Goal: Task Accomplishment & Management: Manage account settings

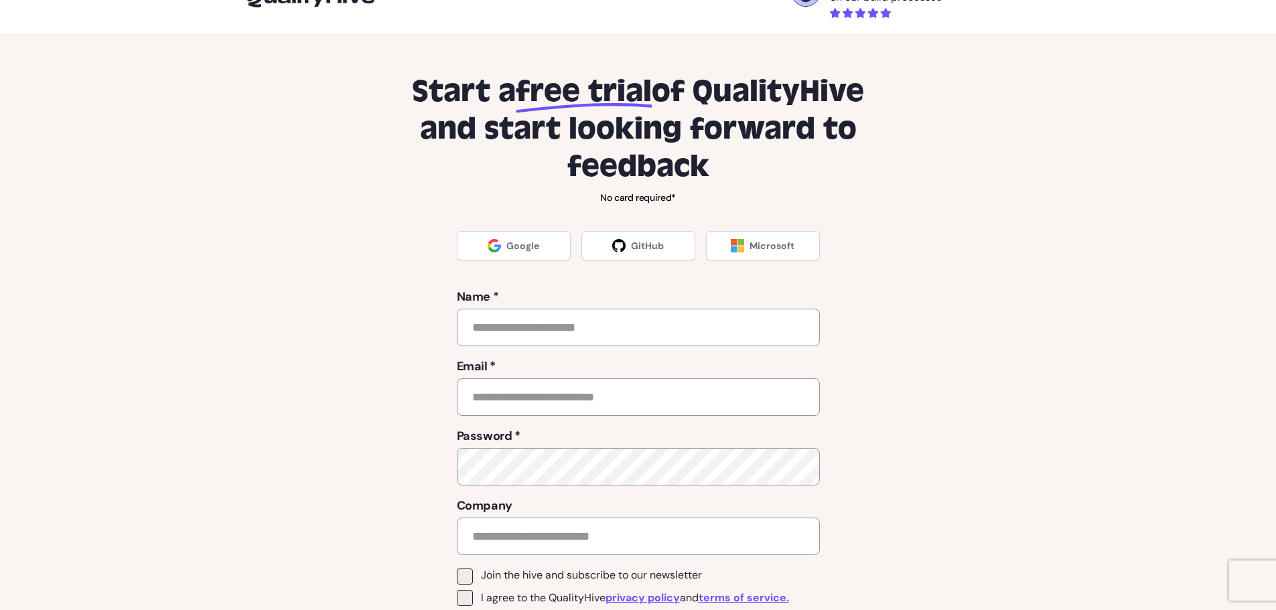
scroll to position [67, 0]
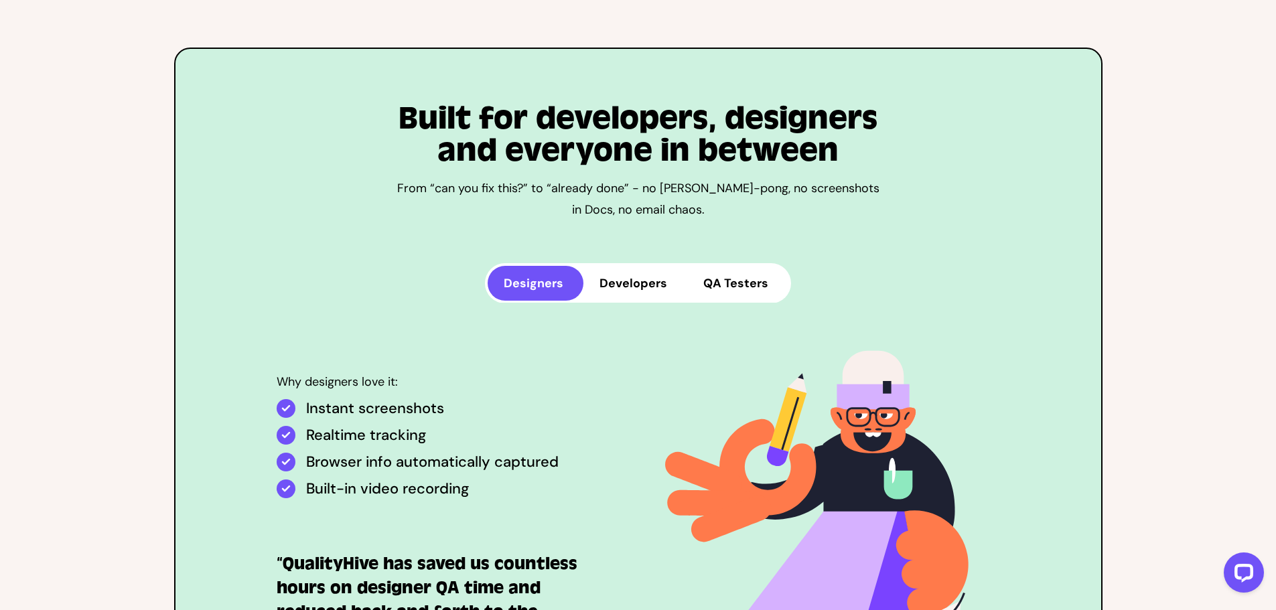
scroll to position [3417, 0]
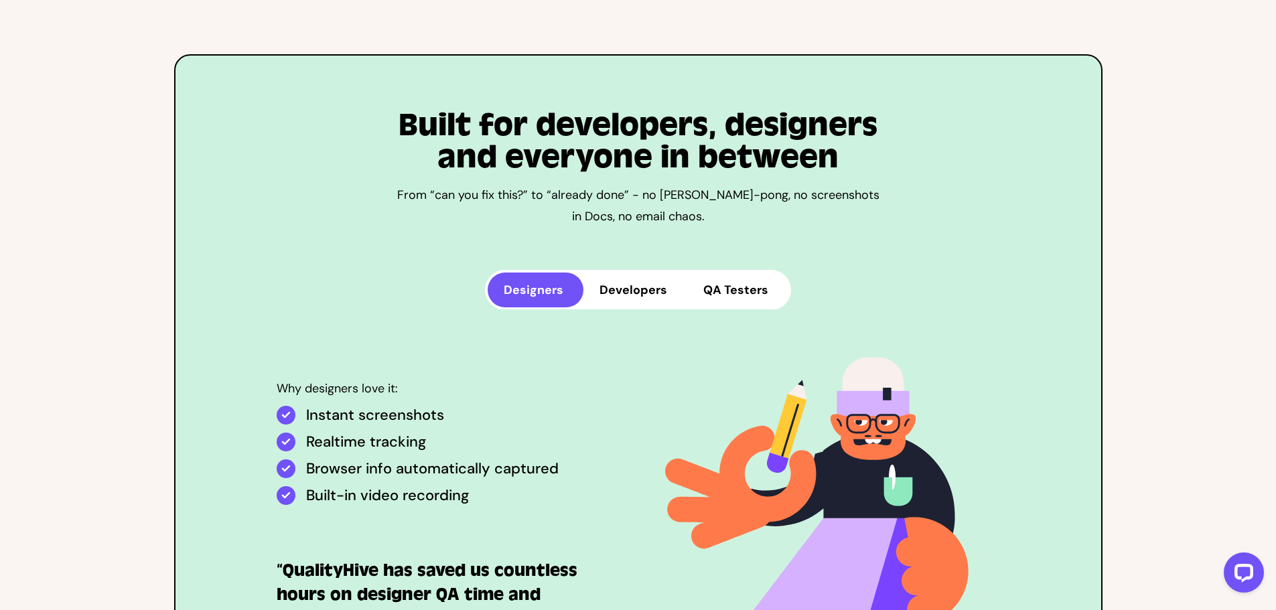
click at [628, 273] on button "Developers" at bounding box center [636, 290] width 104 height 35
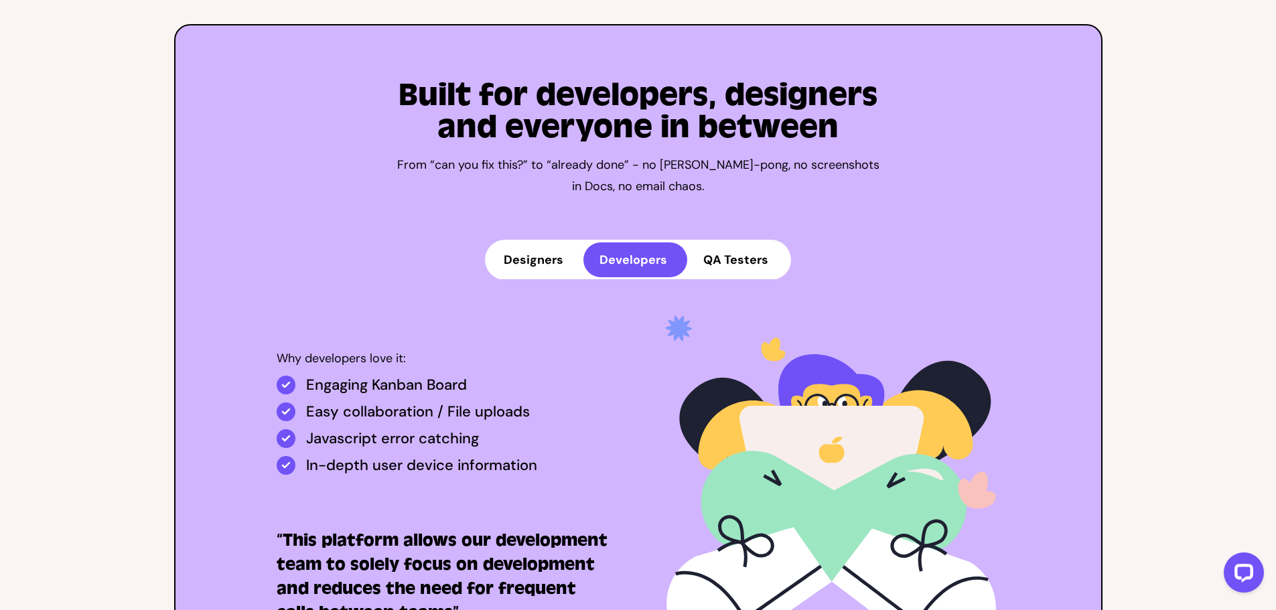
scroll to position [3484, 0]
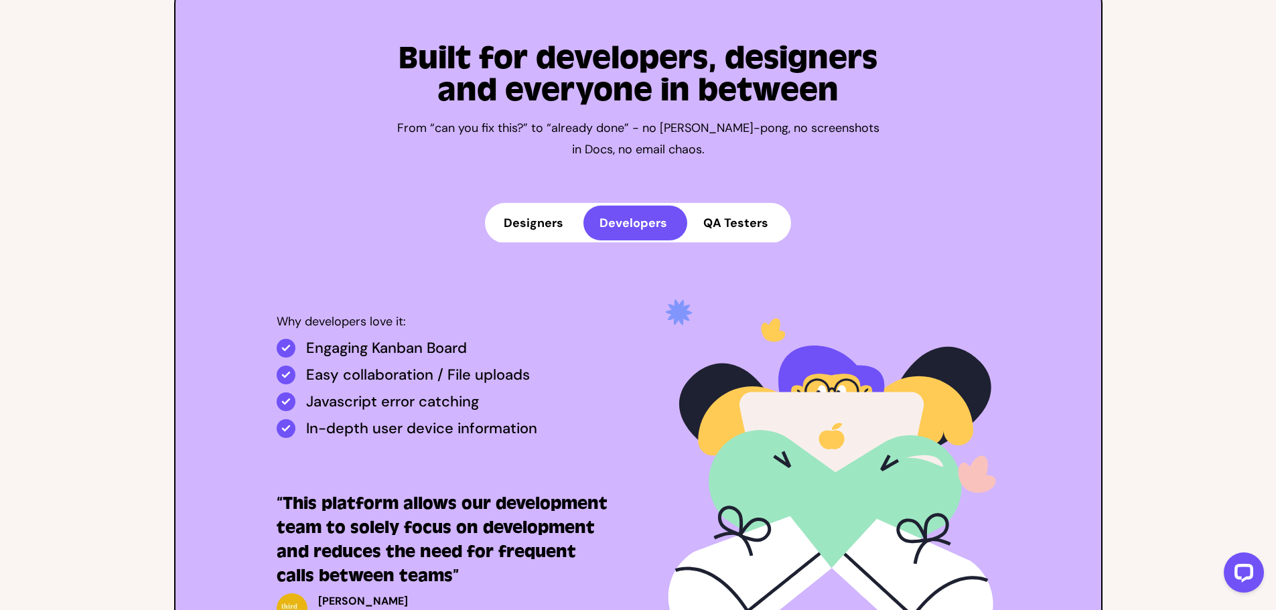
click at [735, 206] on button "QA Testers" at bounding box center [737, 223] width 101 height 35
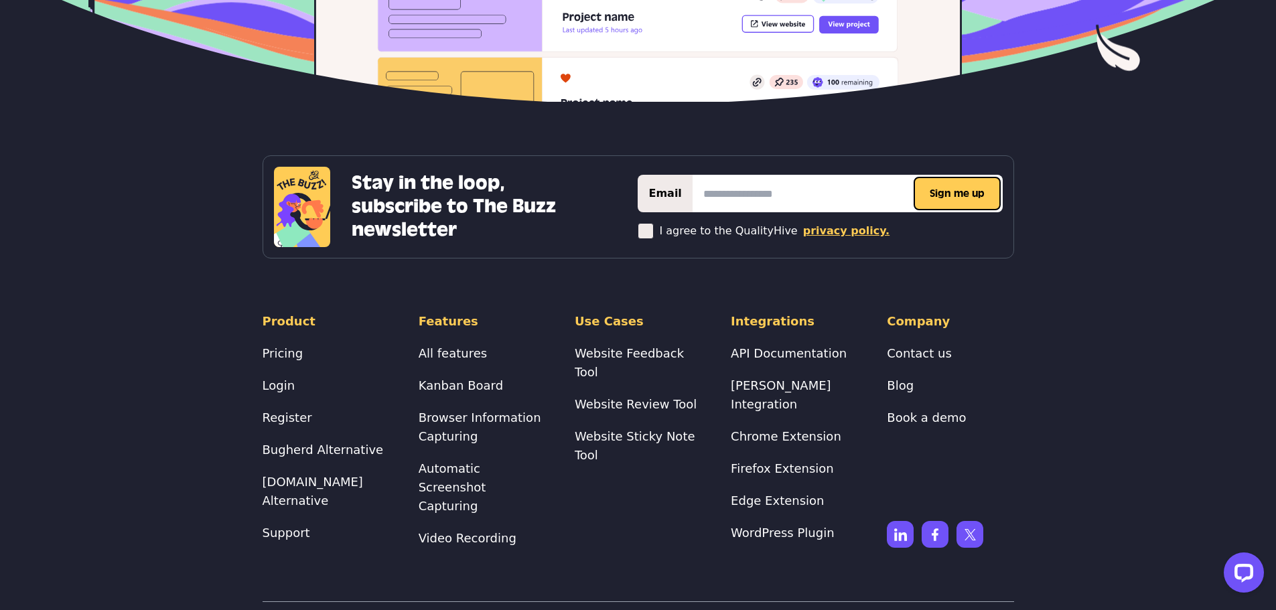
scroll to position [5535, 0]
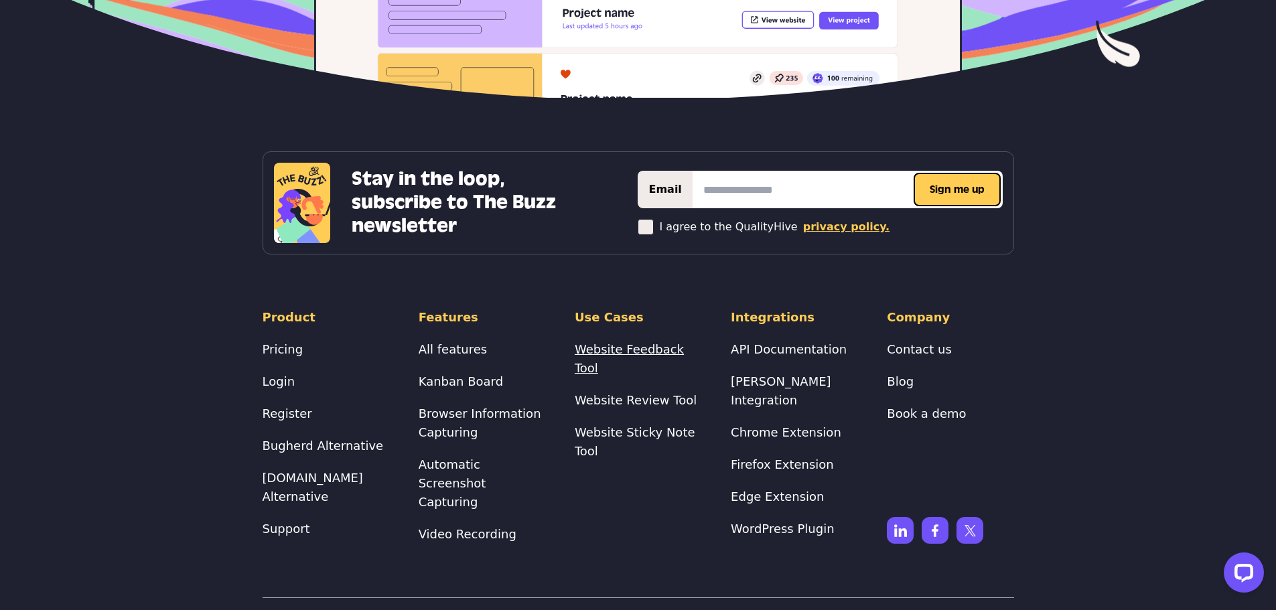
click at [600, 342] on link "Website Feedback Tool" at bounding box center [629, 358] width 109 height 33
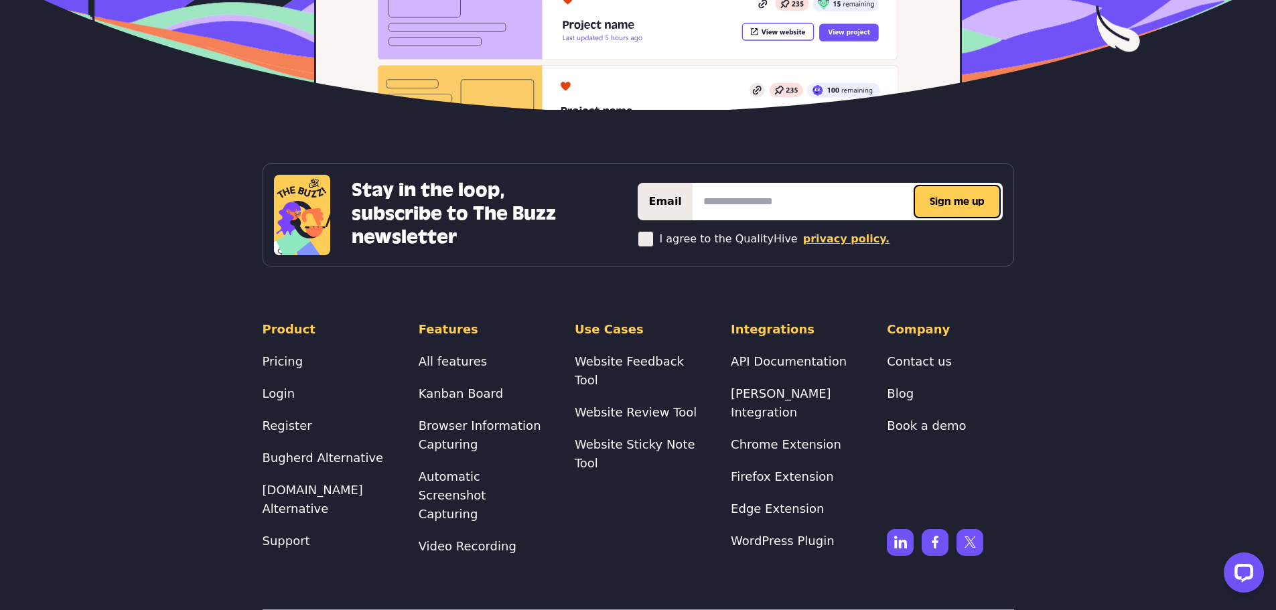
scroll to position [5494, 0]
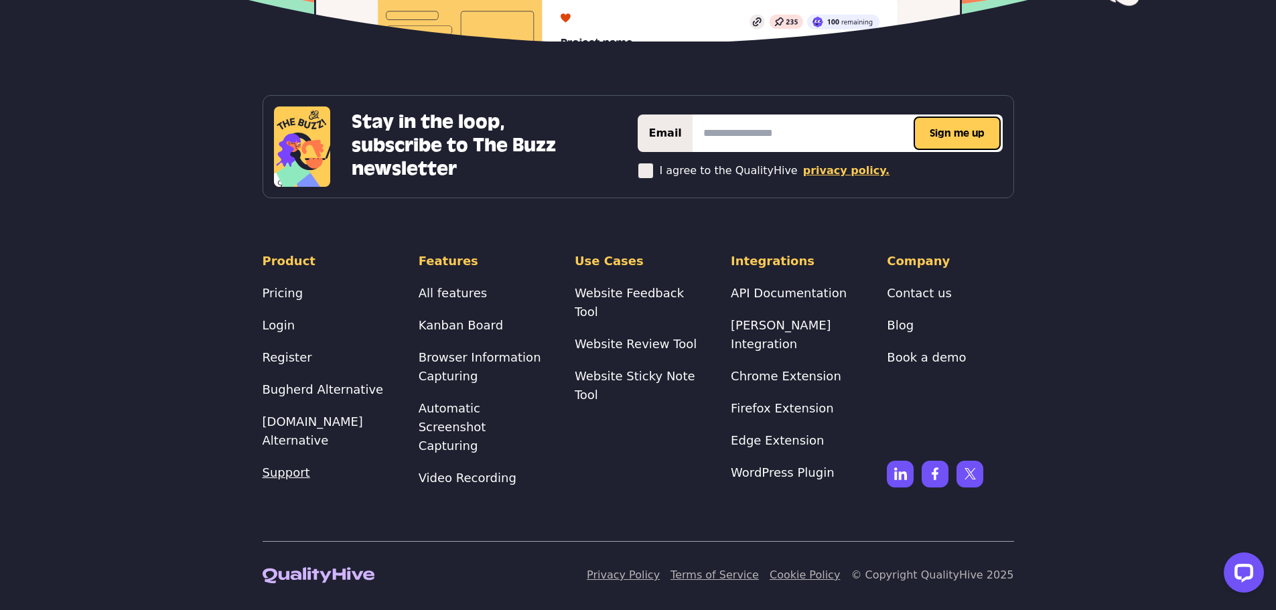
click at [278, 480] on link "Support" at bounding box center [287, 473] width 48 height 14
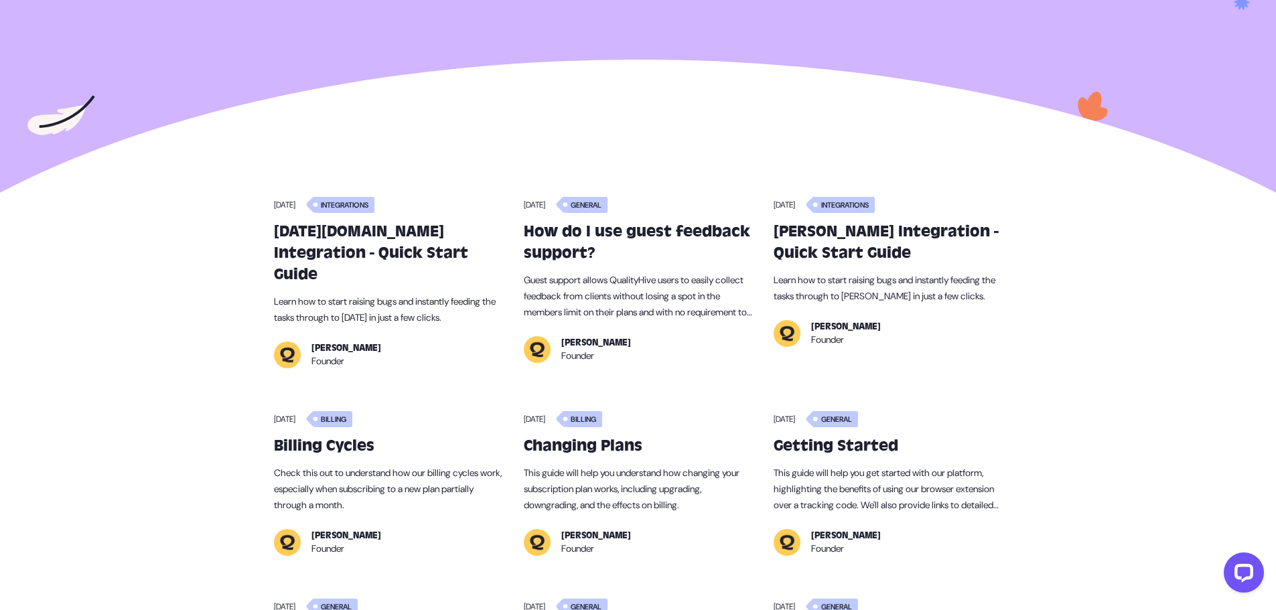
click at [787, 436] on h3 "Getting Started" at bounding box center [888, 446] width 228 height 21
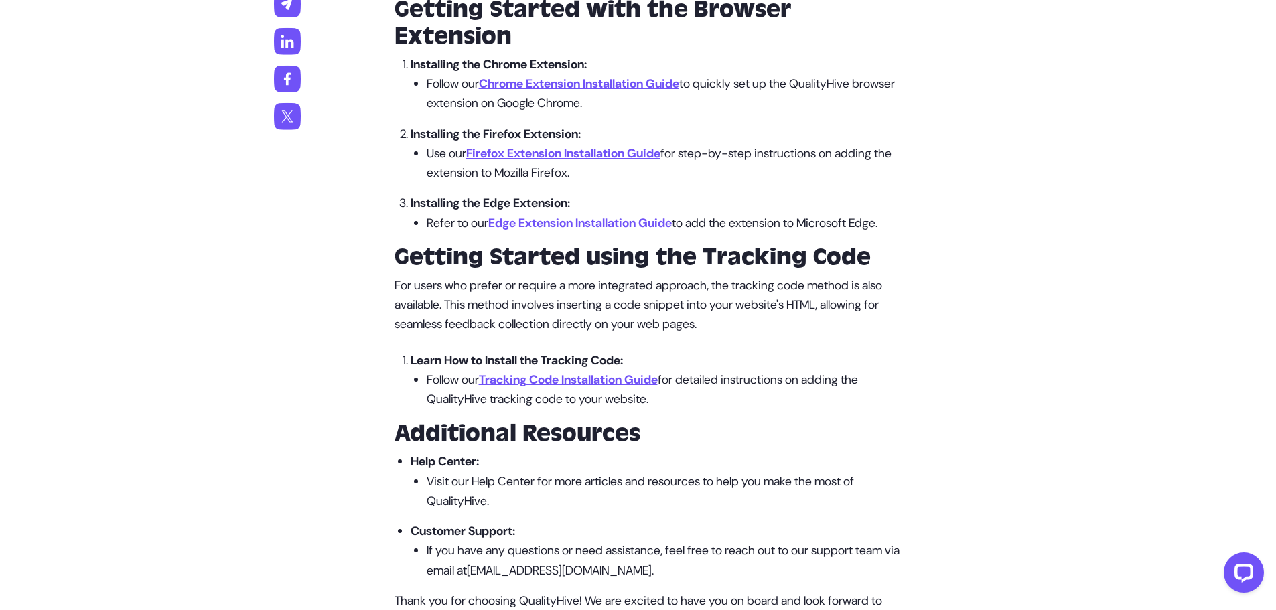
scroll to position [2613, 0]
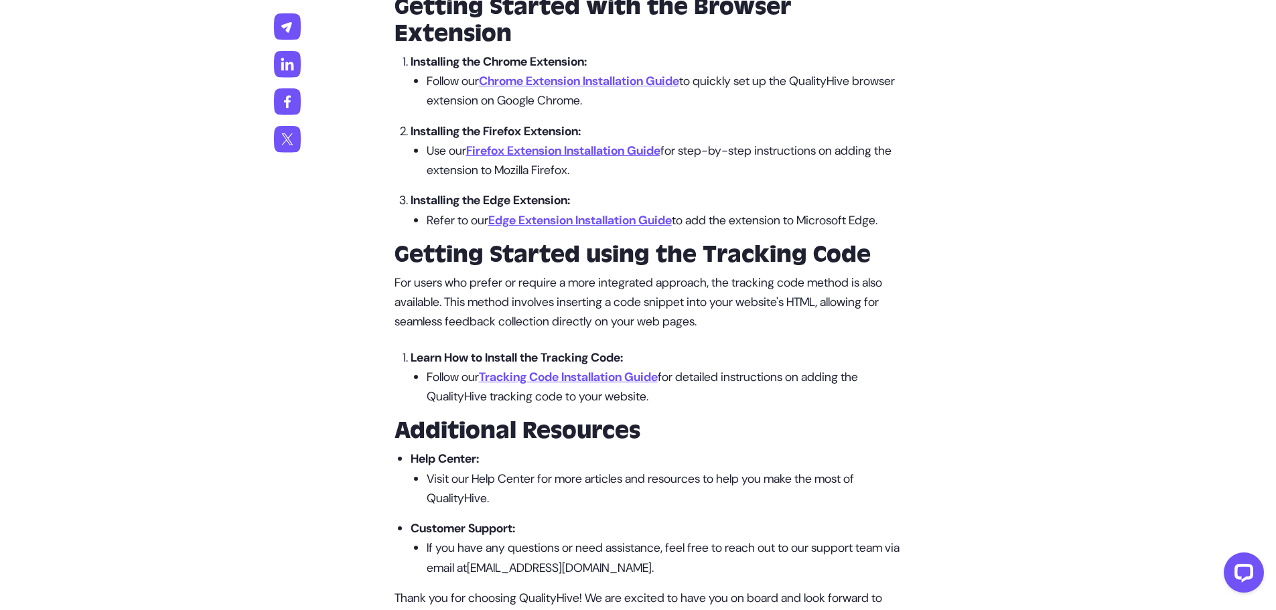
click at [629, 385] on link "Tracking Code Installation Guide" at bounding box center [568, 377] width 179 height 16
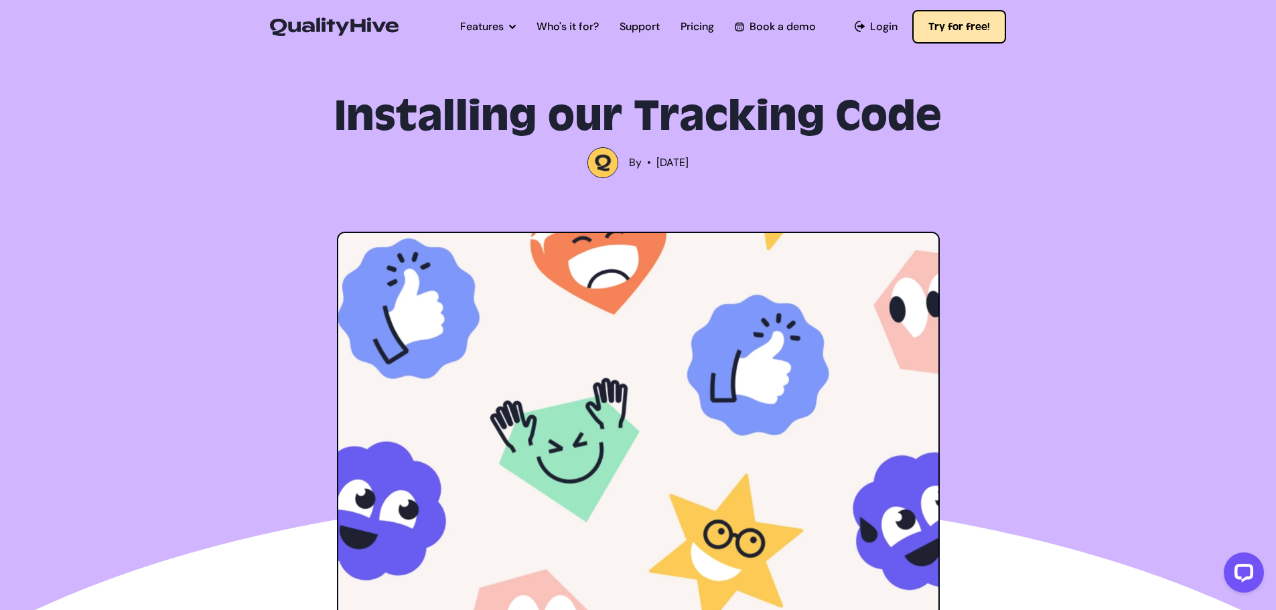
click at [982, 19] on button "Try for free!" at bounding box center [960, 27] width 94 height 34
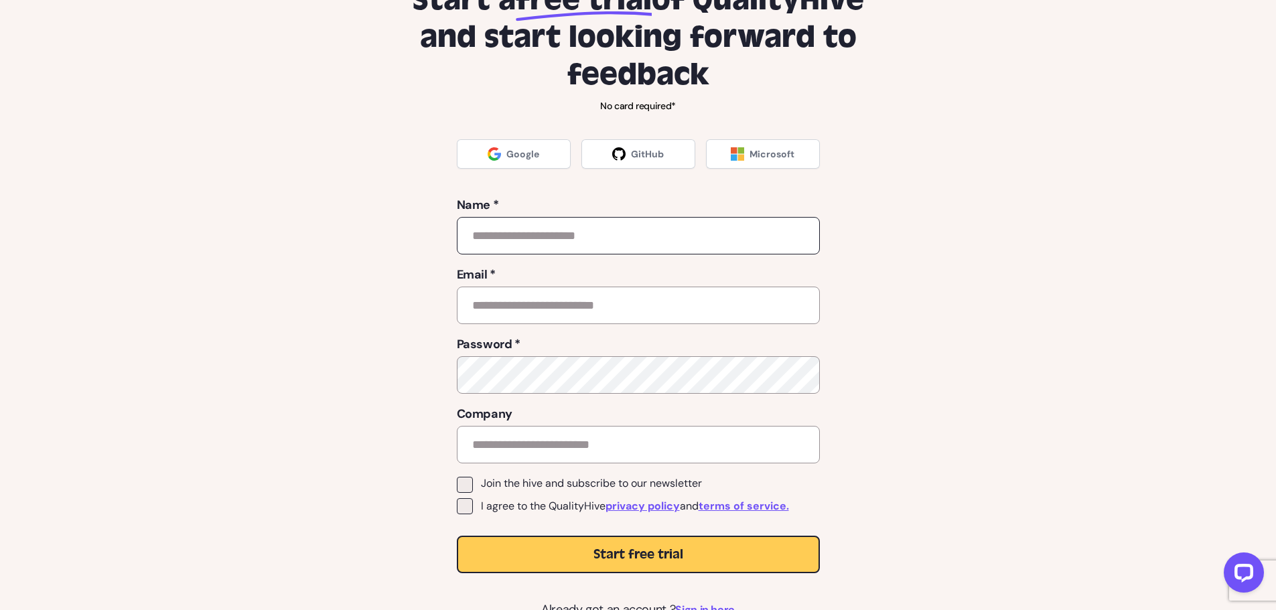
scroll to position [134, 0]
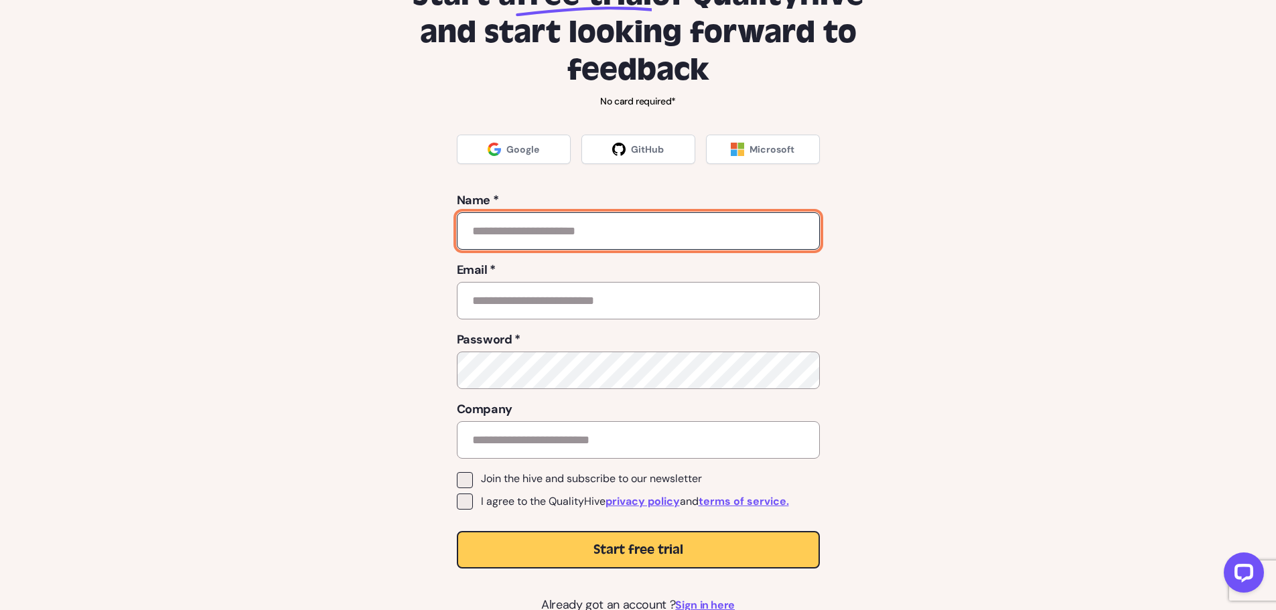
click at [572, 240] on input "text" at bounding box center [638, 231] width 363 height 38
type input "*"
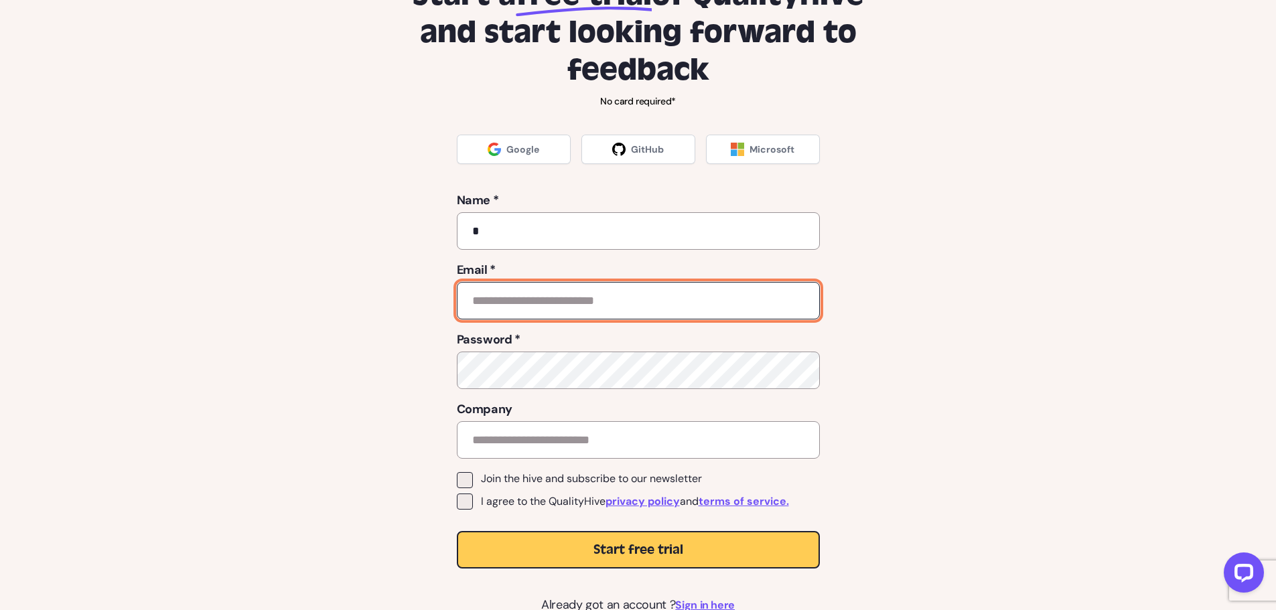
click at [572, 291] on input "email" at bounding box center [638, 301] width 363 height 38
type input "**********"
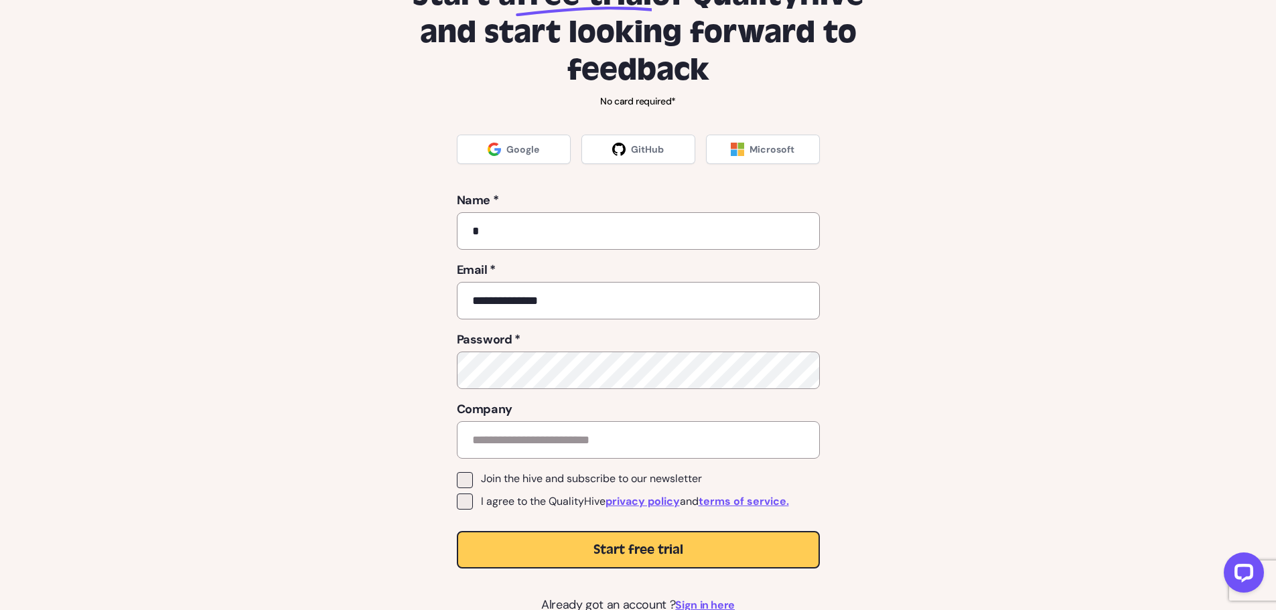
click at [551, 499] on span "I agree to the QualityHive privacy policy and terms of service." at bounding box center [635, 502] width 308 height 16
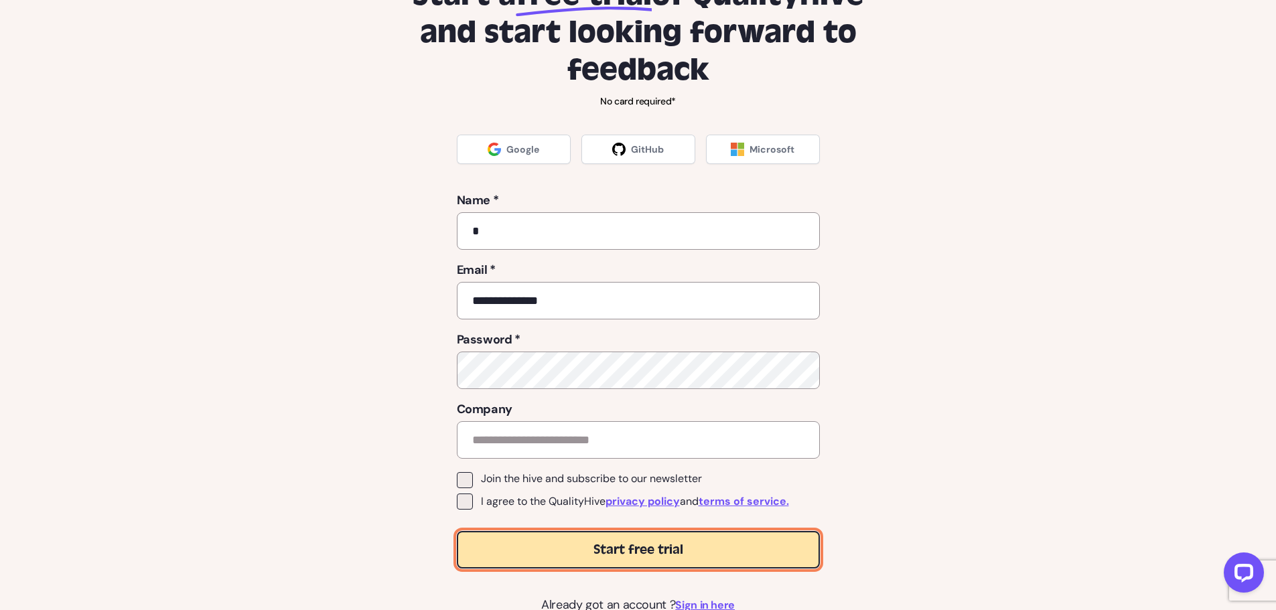
click at [549, 547] on button "Start free trial" at bounding box center [638, 550] width 363 height 38
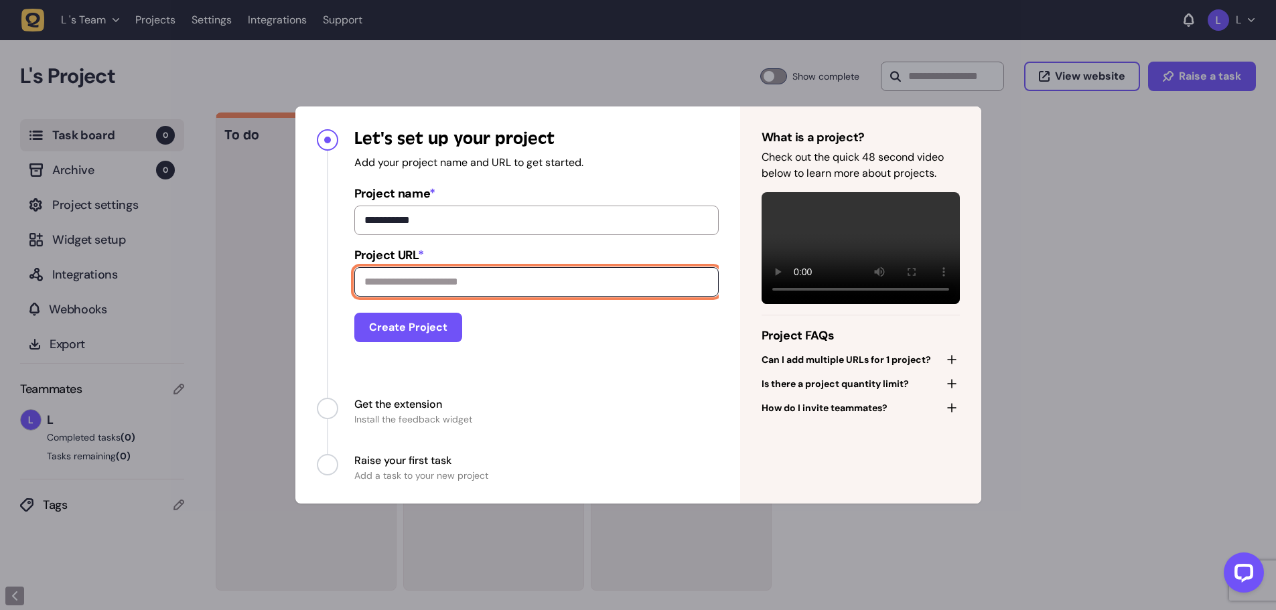
click at [439, 284] on input "Project URL *" at bounding box center [536, 281] width 365 height 29
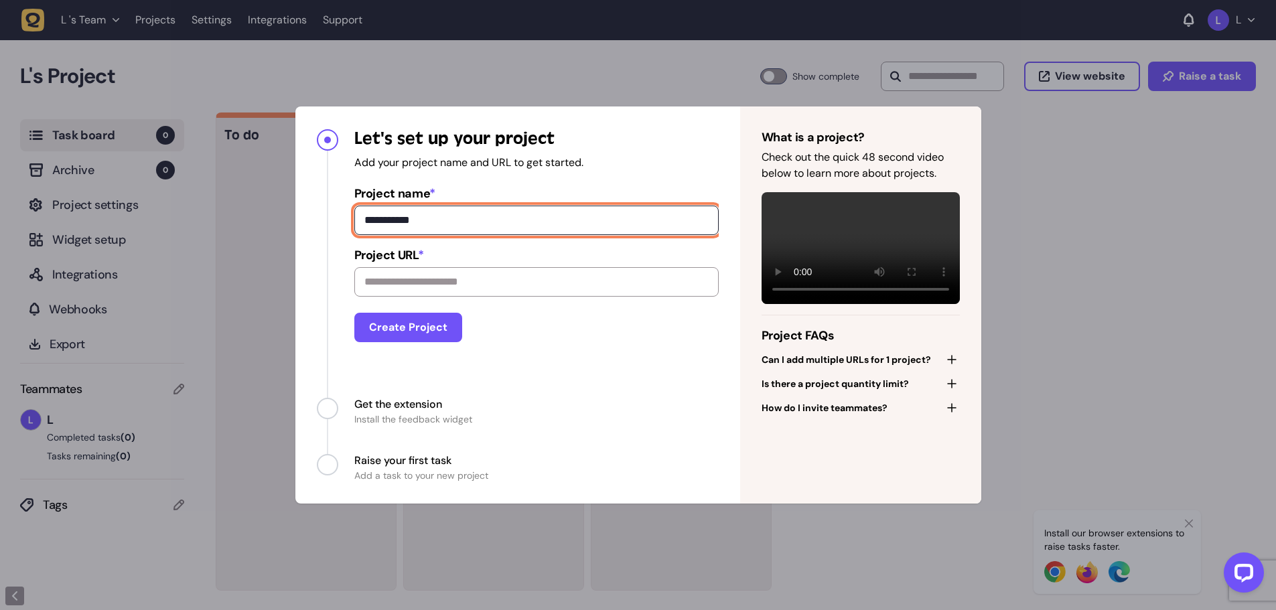
click at [478, 224] on input "**********" at bounding box center [536, 220] width 365 height 29
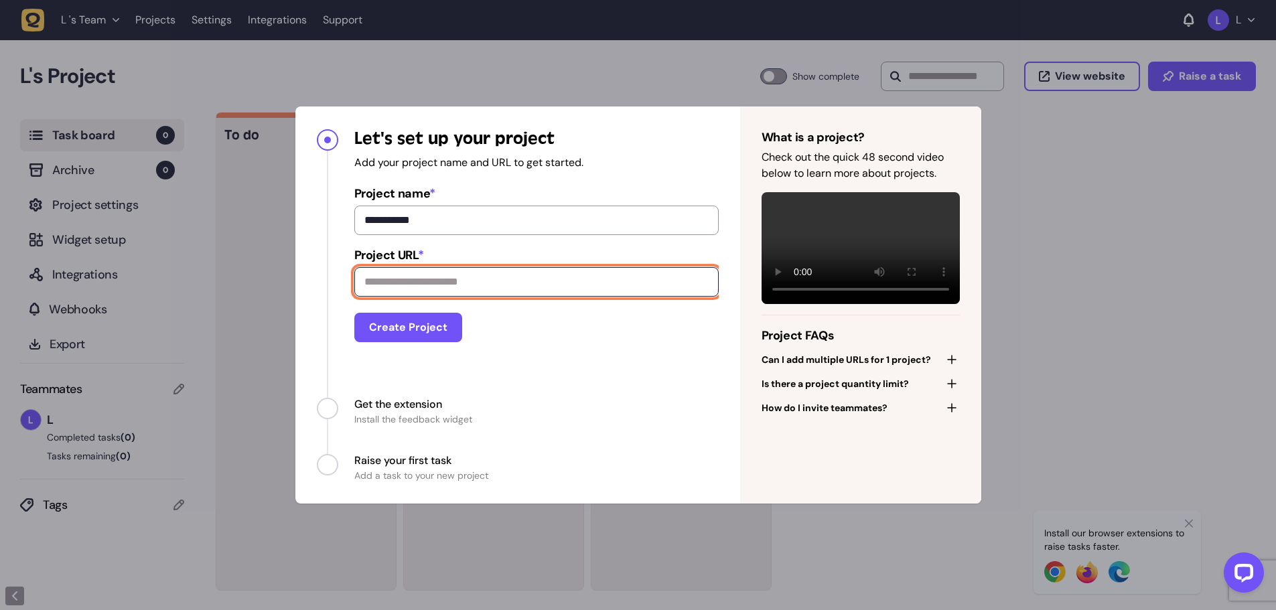
click at [464, 282] on input "Project URL *" at bounding box center [536, 281] width 365 height 29
paste input "**********"
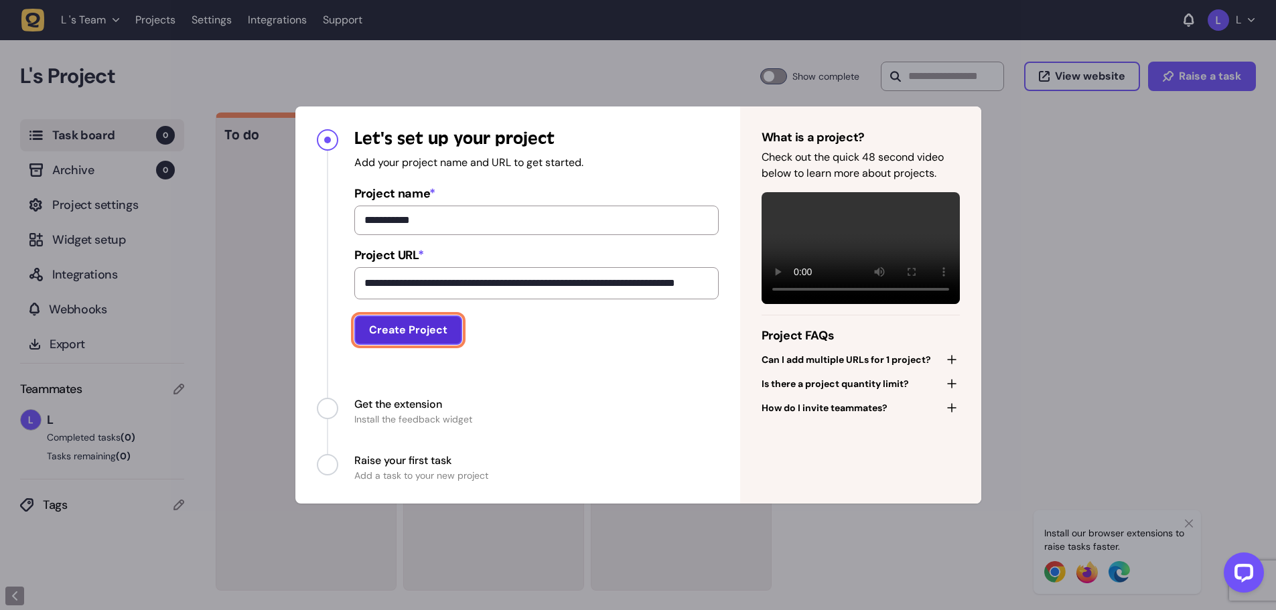
click at [436, 326] on button "Create Project" at bounding box center [408, 330] width 108 height 29
click at [423, 340] on button "Create Project" at bounding box center [408, 330] width 108 height 29
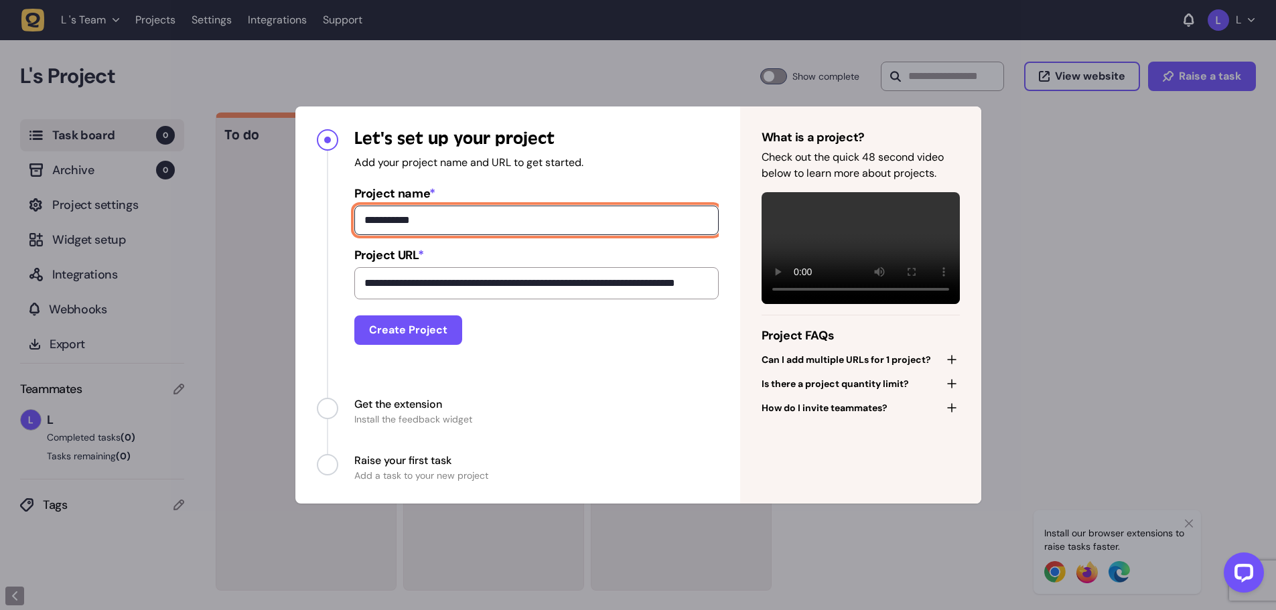
click at [408, 231] on input "**********" at bounding box center [536, 220] width 365 height 29
click at [414, 226] on input "**********" at bounding box center [536, 220] width 365 height 29
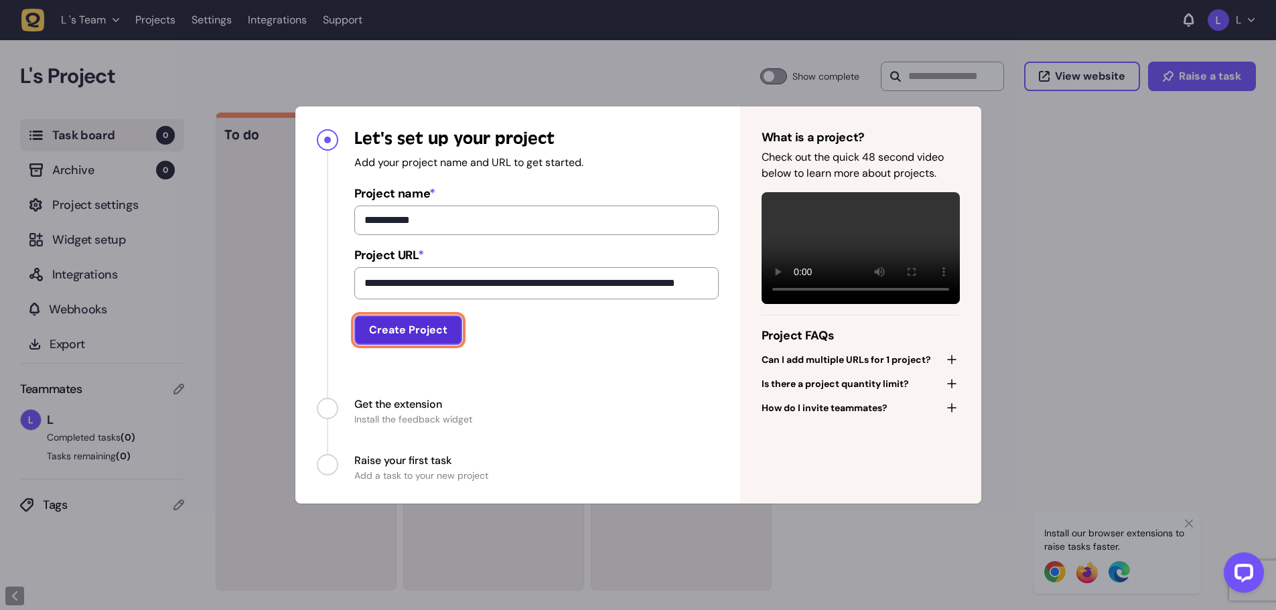
click at [419, 330] on button "Create Project" at bounding box center [408, 330] width 108 height 29
click at [791, 353] on span "Can I add multiple URLs for 1 project?" at bounding box center [847, 359] width 170 height 13
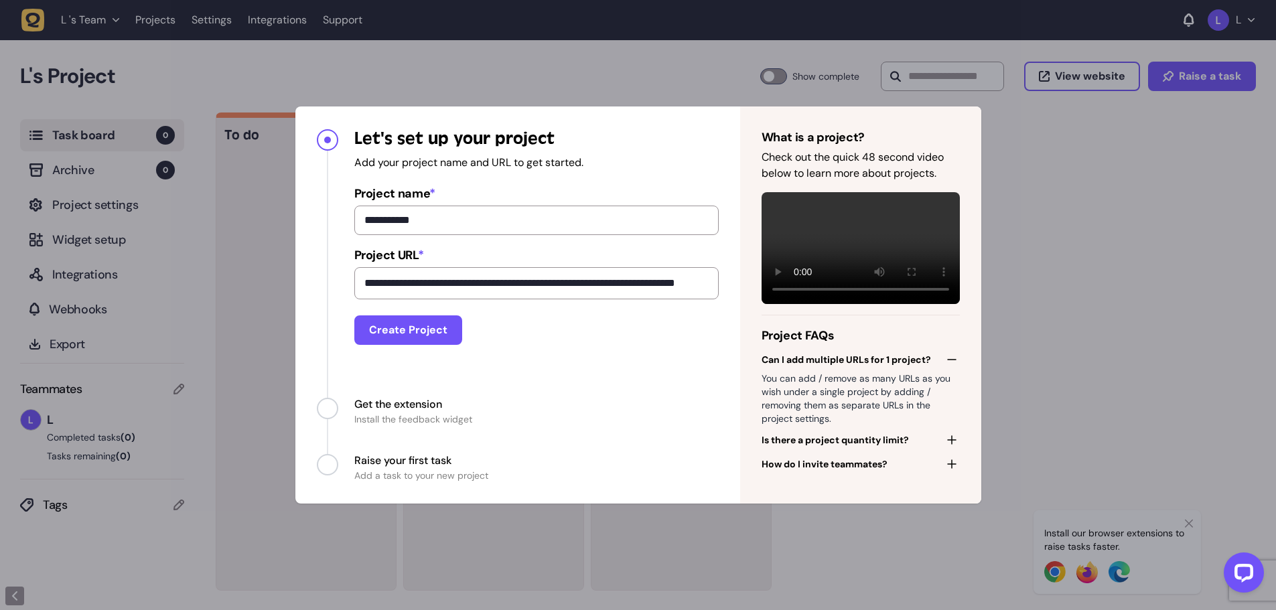
click at [811, 442] on span "Is there a project quantity limit?" at bounding box center [835, 440] width 147 height 13
click at [804, 361] on span "Can I add multiple URLs for 1 project?" at bounding box center [847, 359] width 170 height 13
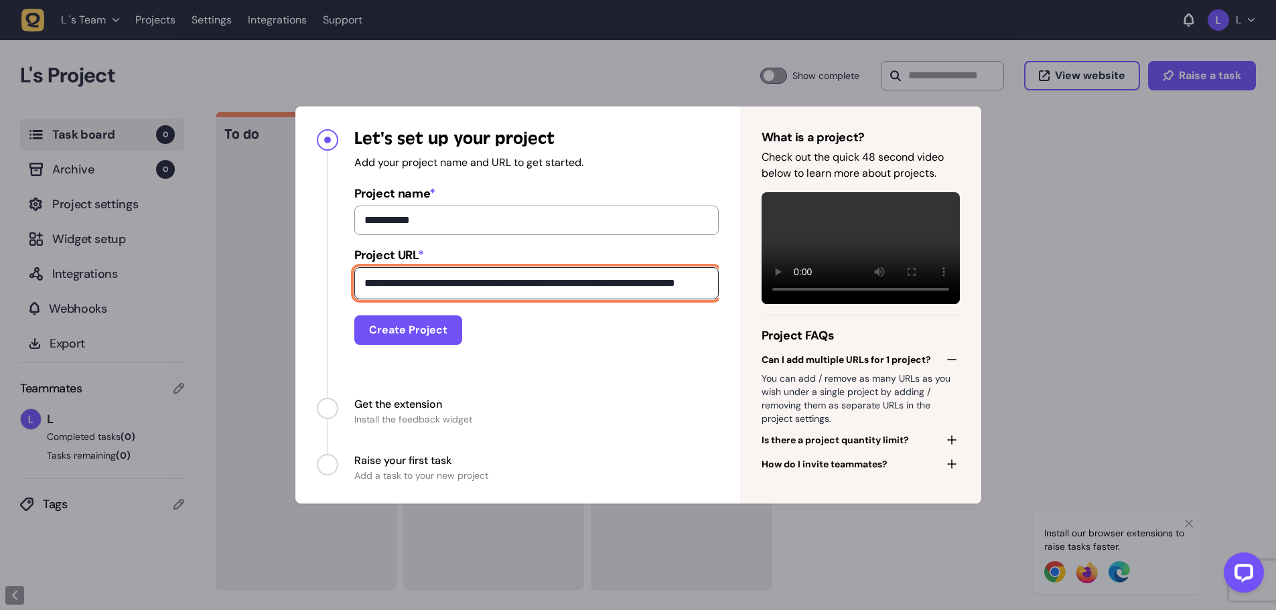
click at [613, 291] on input "**********" at bounding box center [536, 283] width 365 height 32
click at [478, 287] on input "**********" at bounding box center [536, 283] width 365 height 32
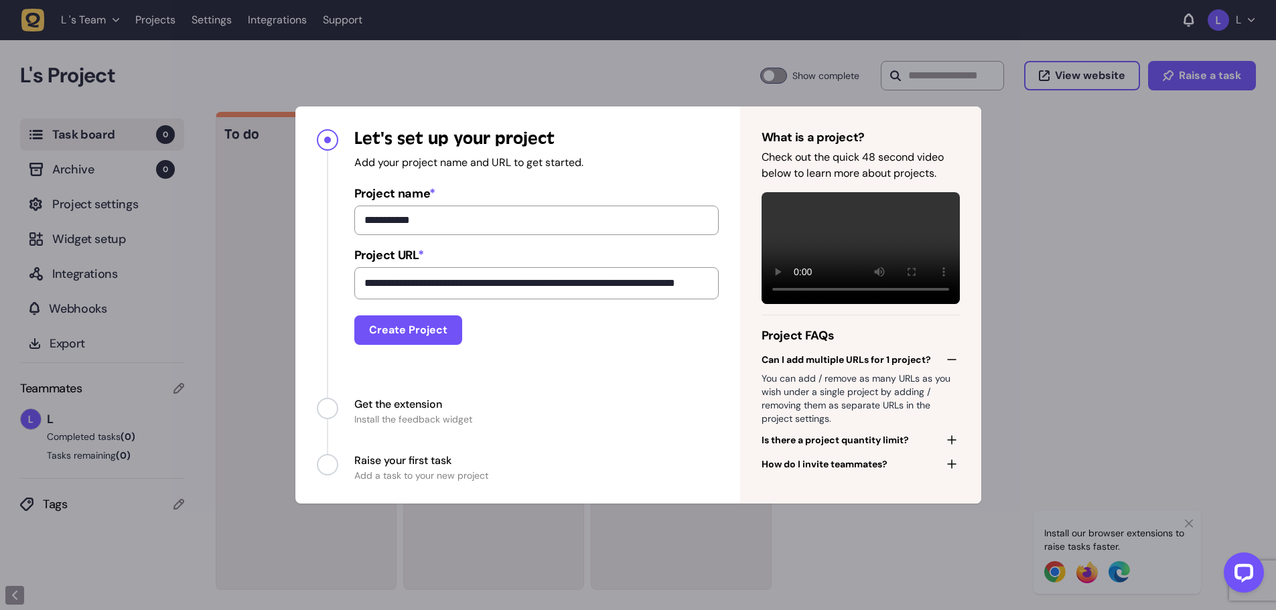
click at [424, 255] on span "*" at bounding box center [421, 255] width 6 height 16
click at [425, 267] on input "**********" at bounding box center [536, 283] width 365 height 32
click at [413, 322] on button "Create Project" at bounding box center [408, 330] width 108 height 29
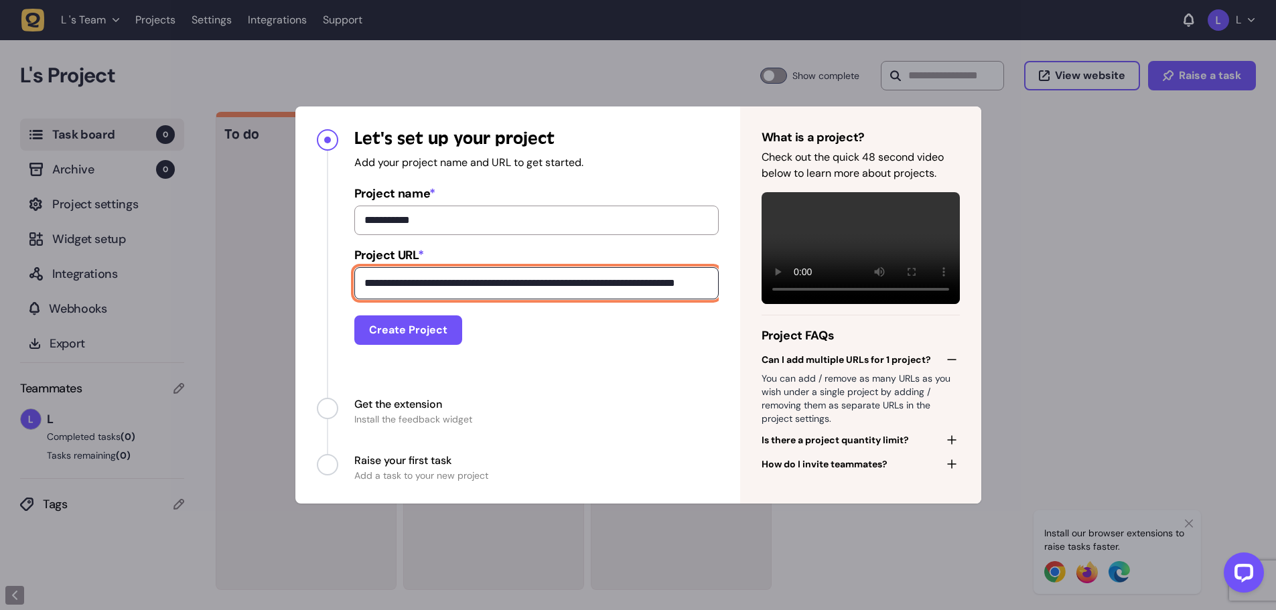
scroll to position [0, 81]
click at [856, 289] on div "**********" at bounding box center [638, 305] width 686 height 397
type input "**********"
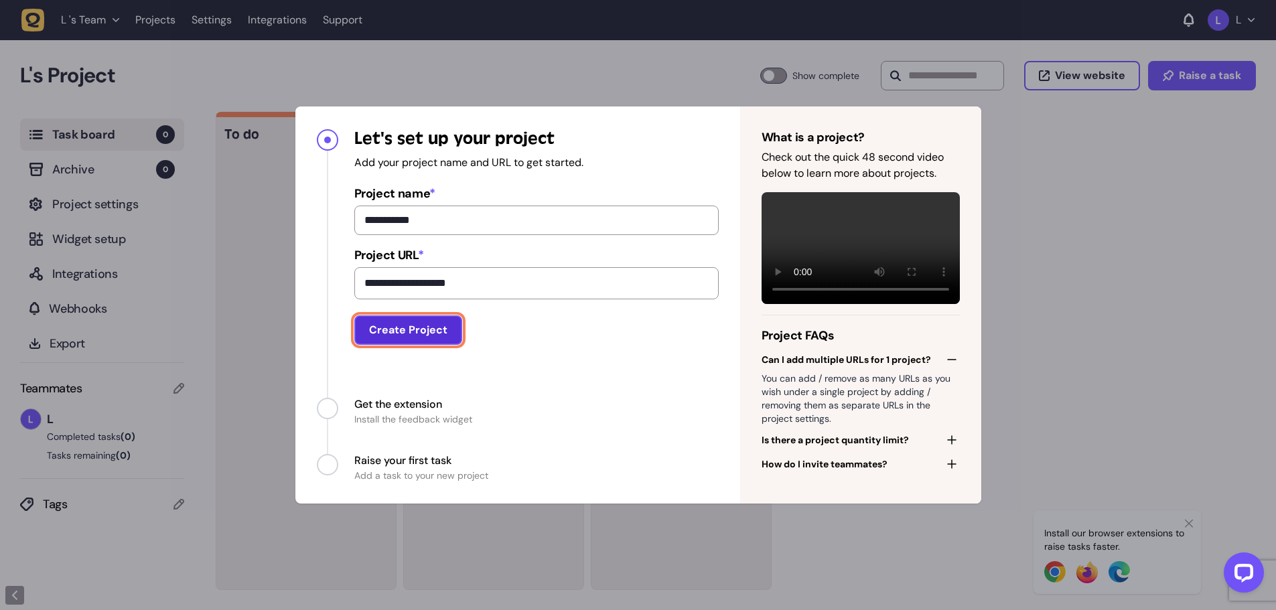
click at [407, 322] on button "Create Project" at bounding box center [408, 330] width 108 height 29
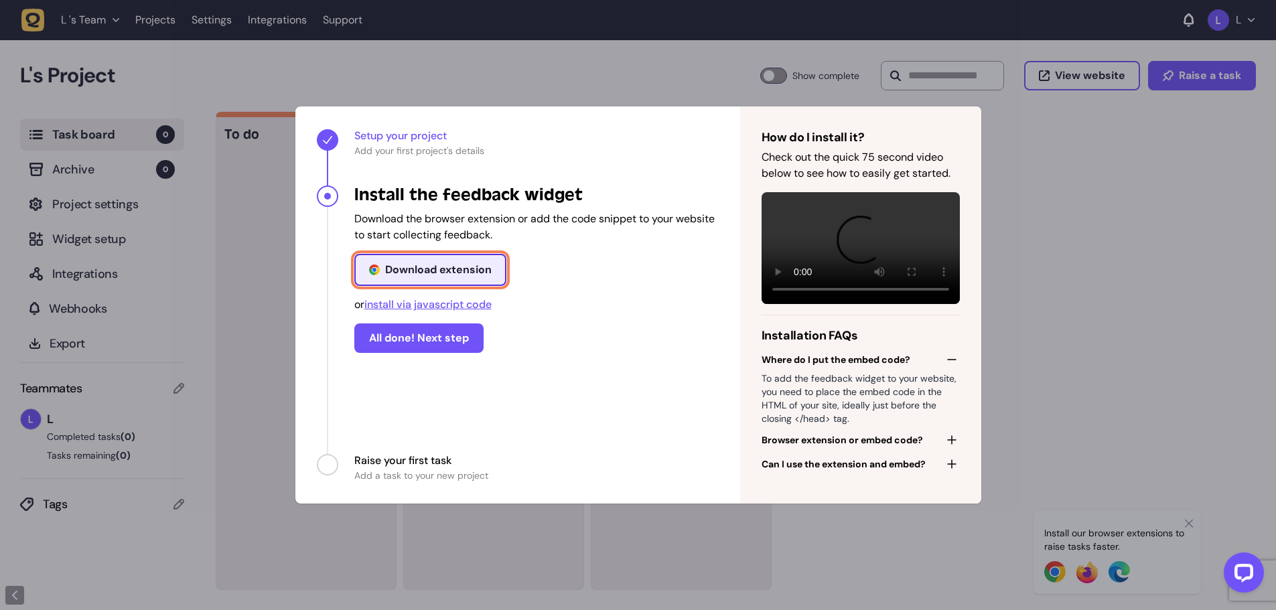
click at [418, 257] on link "Download extension" at bounding box center [430, 270] width 152 height 32
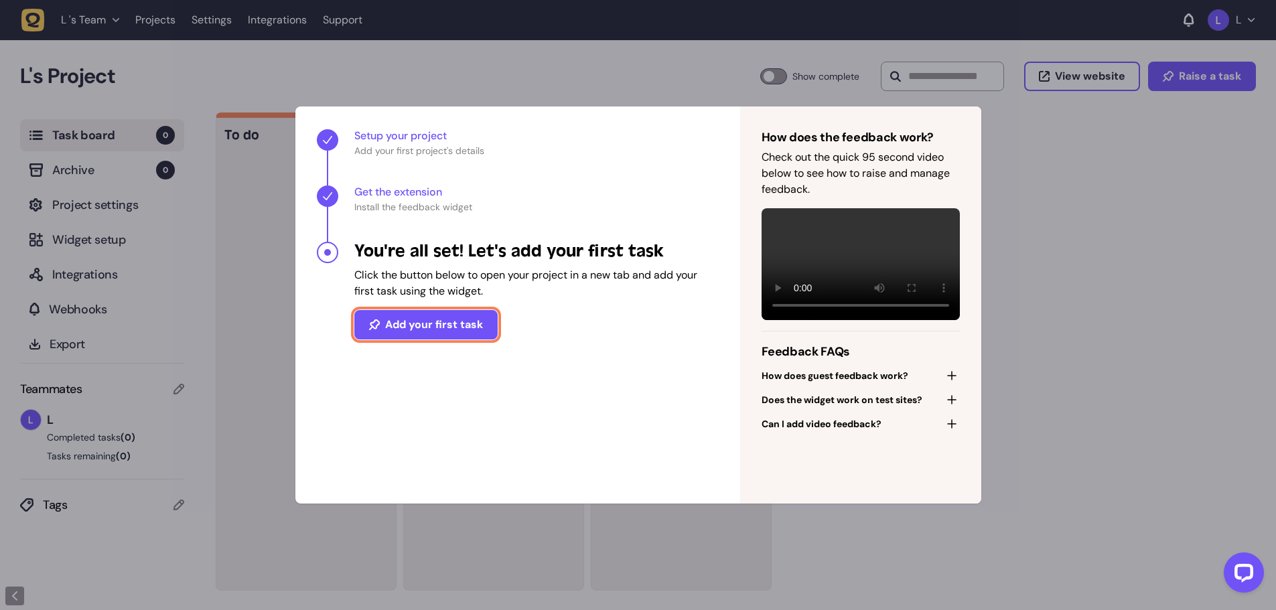
drag, startPoint x: 438, startPoint y: 322, endPoint x: 559, endPoint y: 330, distance: 121.5
click at [537, 330] on div "You're all set! Let's add your first task Click the button below to open your p…" at bounding box center [536, 290] width 365 height 99
click at [472, 321] on button "Add your first task" at bounding box center [425, 324] width 143 height 29
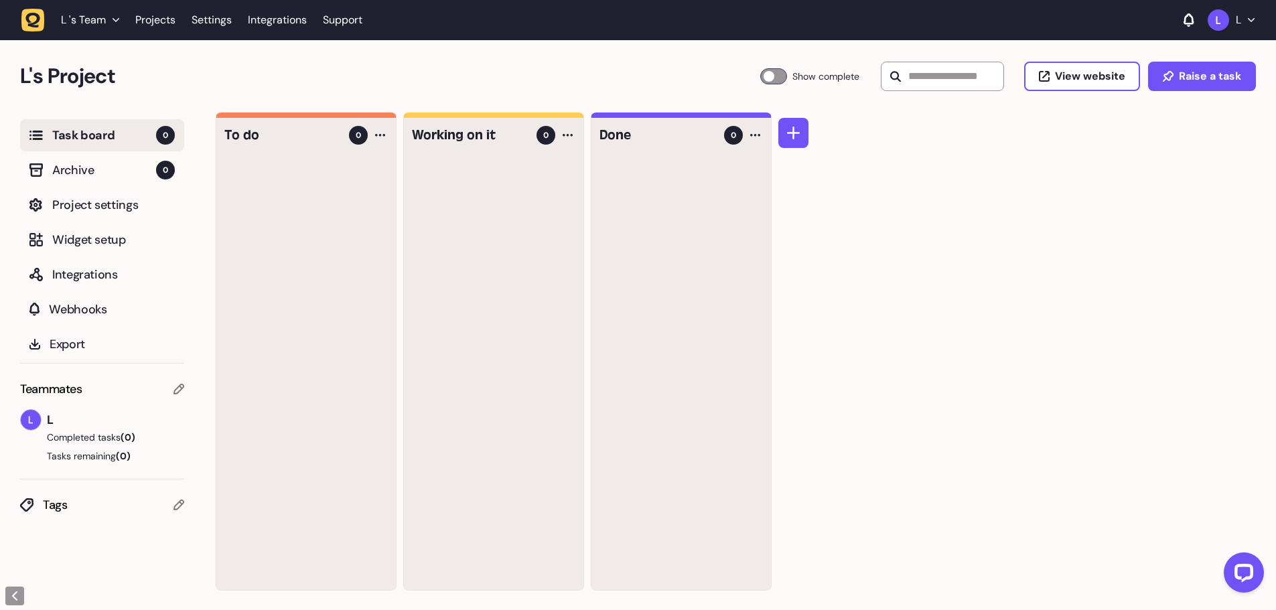
click at [94, 457] on button "Tasks remaining (0)" at bounding box center [102, 456] width 164 height 13
click at [53, 423] on span "L" at bounding box center [115, 420] width 137 height 19
click at [34, 424] on img at bounding box center [31, 420] width 20 height 20
click at [130, 197] on span "Project settings" at bounding box center [113, 205] width 123 height 19
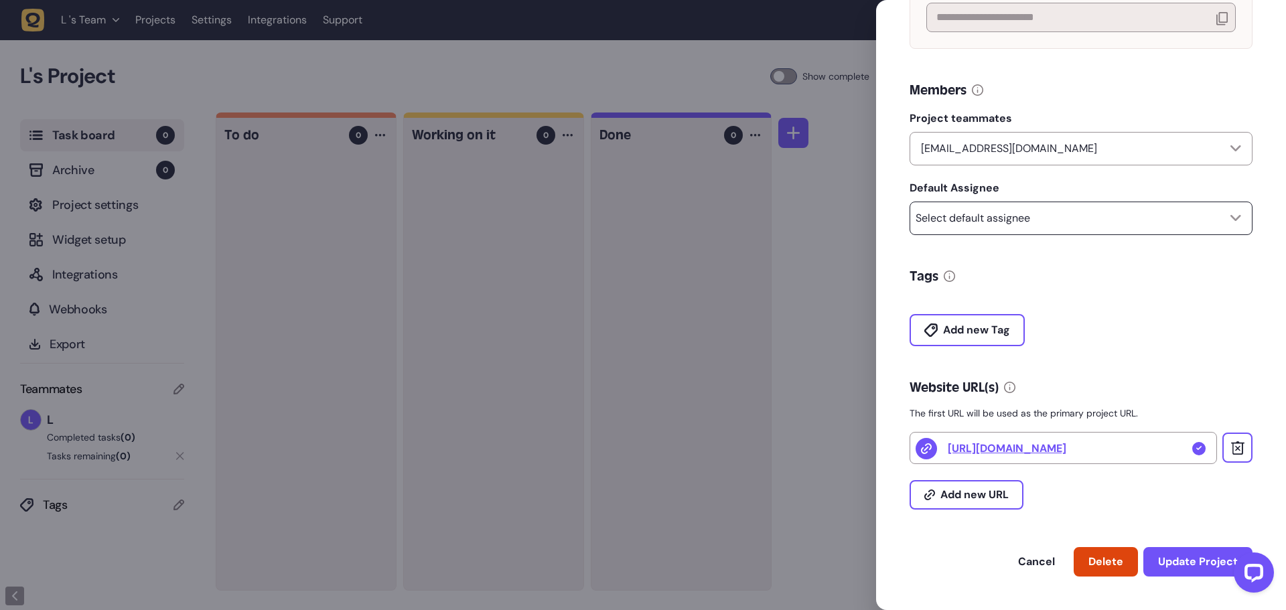
scroll to position [241, 0]
click at [1235, 453] on icon at bounding box center [1238, 448] width 13 height 13
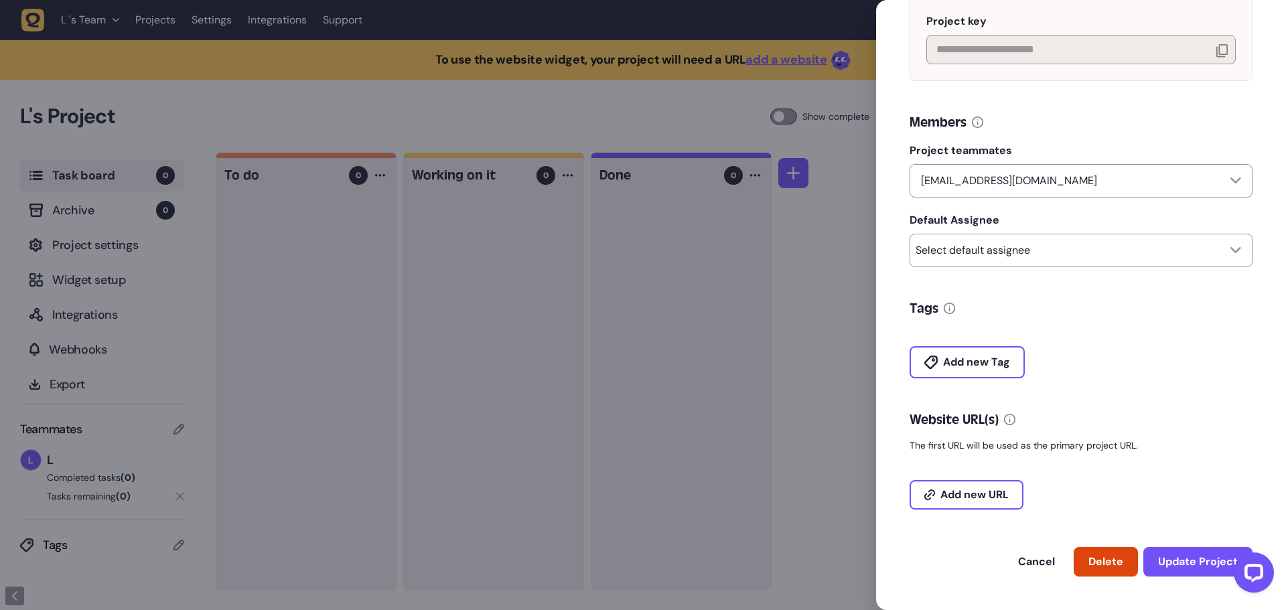
scroll to position [209, 0]
click at [967, 485] on button "Add new URL" at bounding box center [967, 494] width 114 height 29
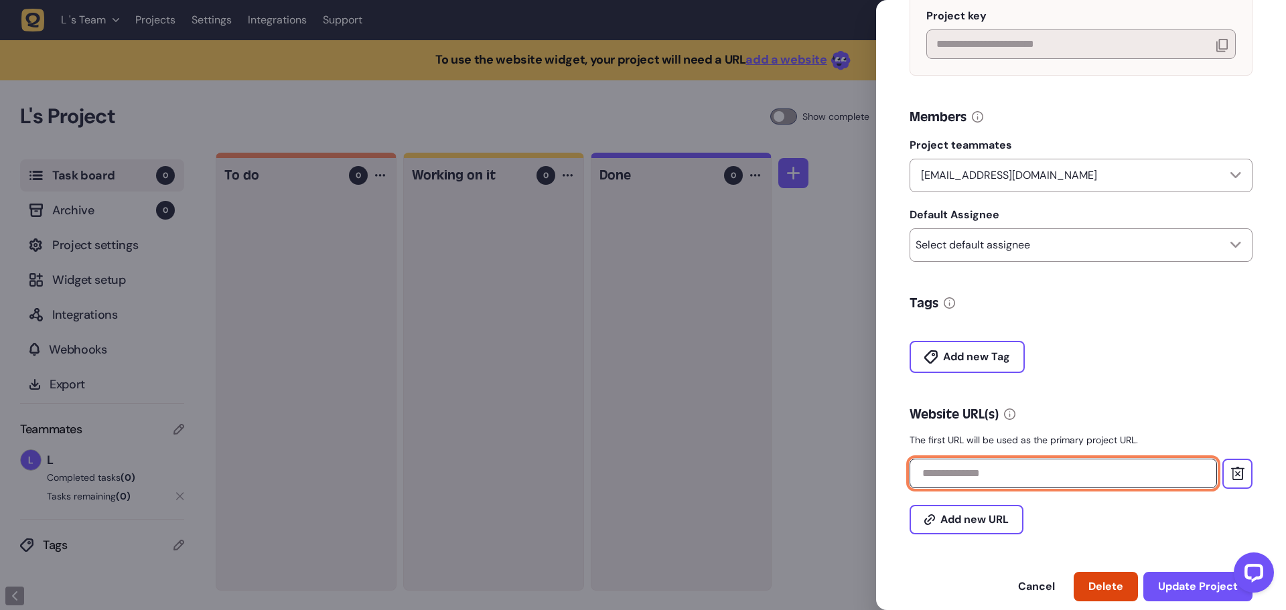
click at [1016, 488] on input "text" at bounding box center [1064, 473] width 308 height 29
paste input "**********"
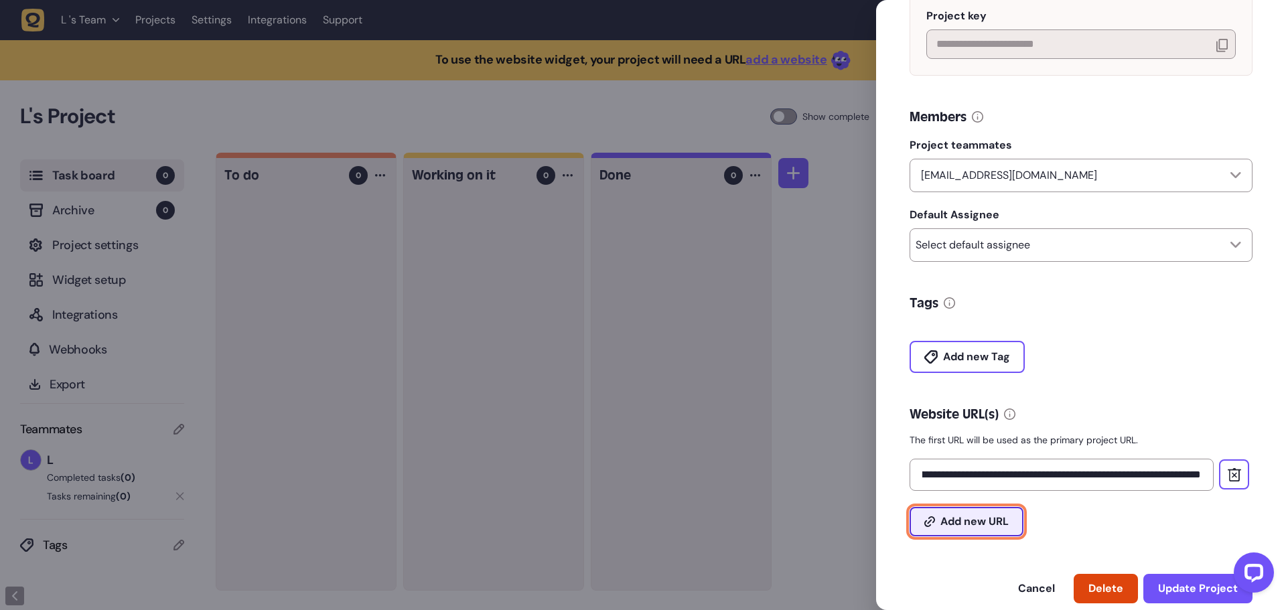
type input "**********"
click at [955, 523] on span "Add new URL" at bounding box center [975, 522] width 68 height 11
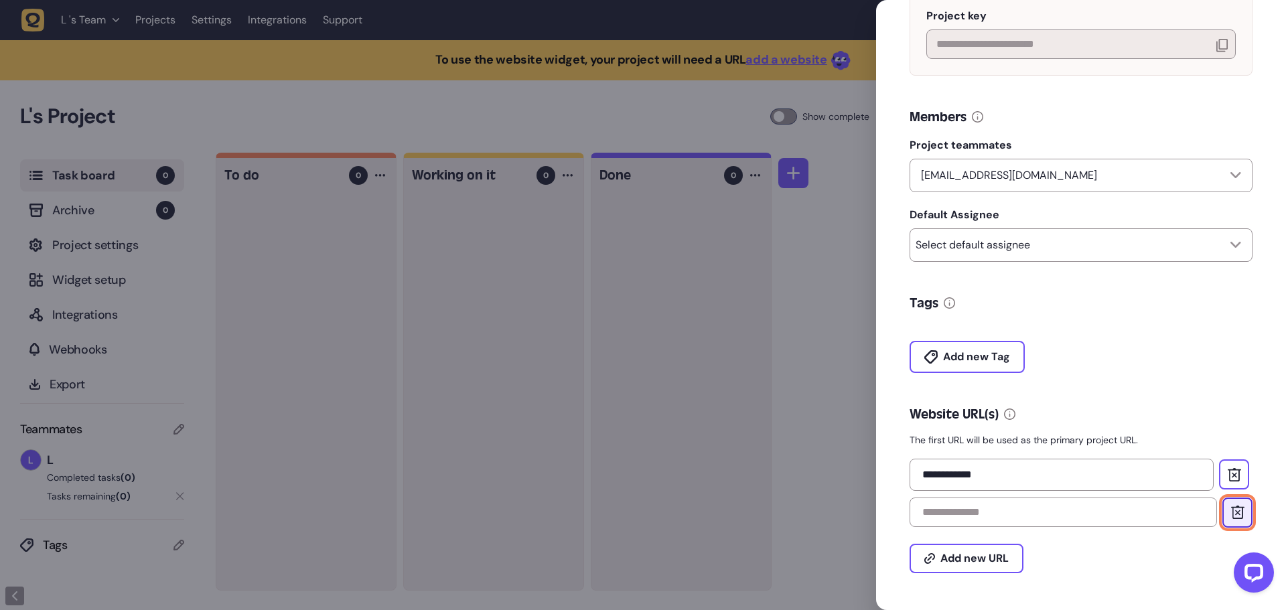
click at [1232, 519] on icon at bounding box center [1238, 512] width 13 height 13
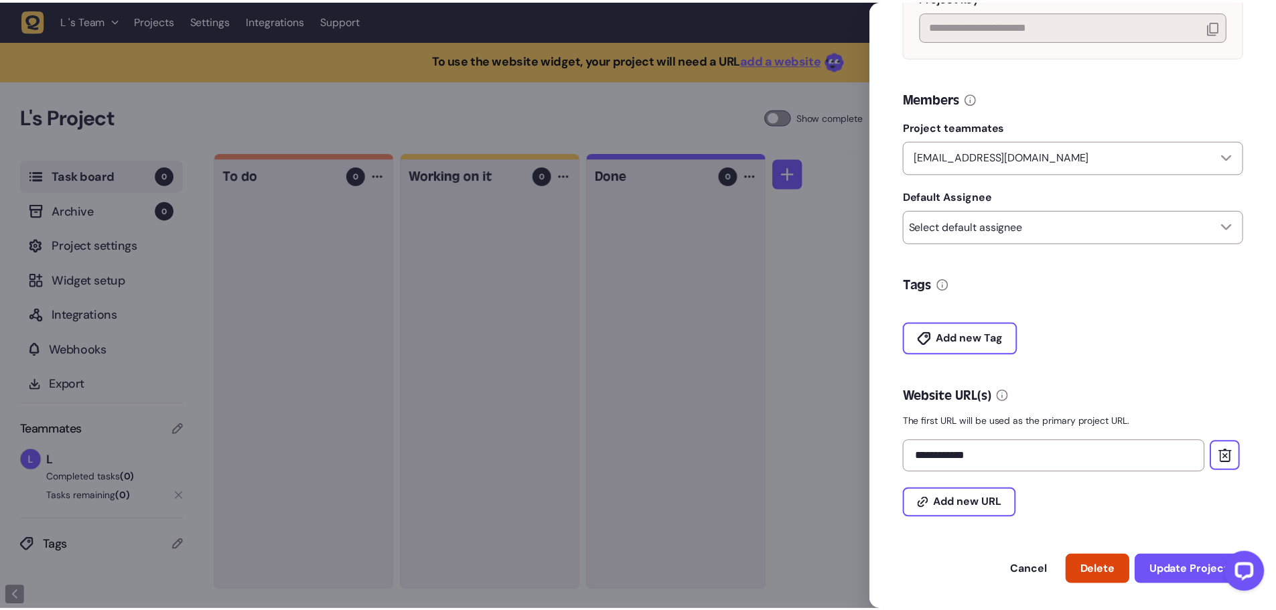
scroll to position [241, 0]
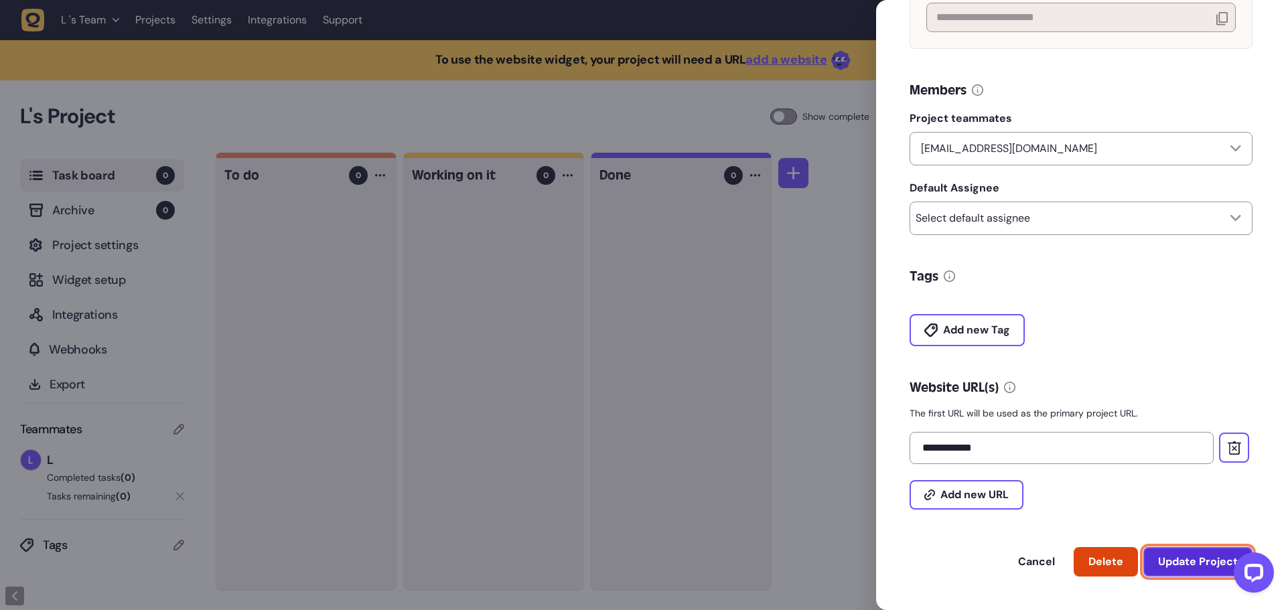
click at [1181, 566] on span "Update Project" at bounding box center [1199, 562] width 80 height 11
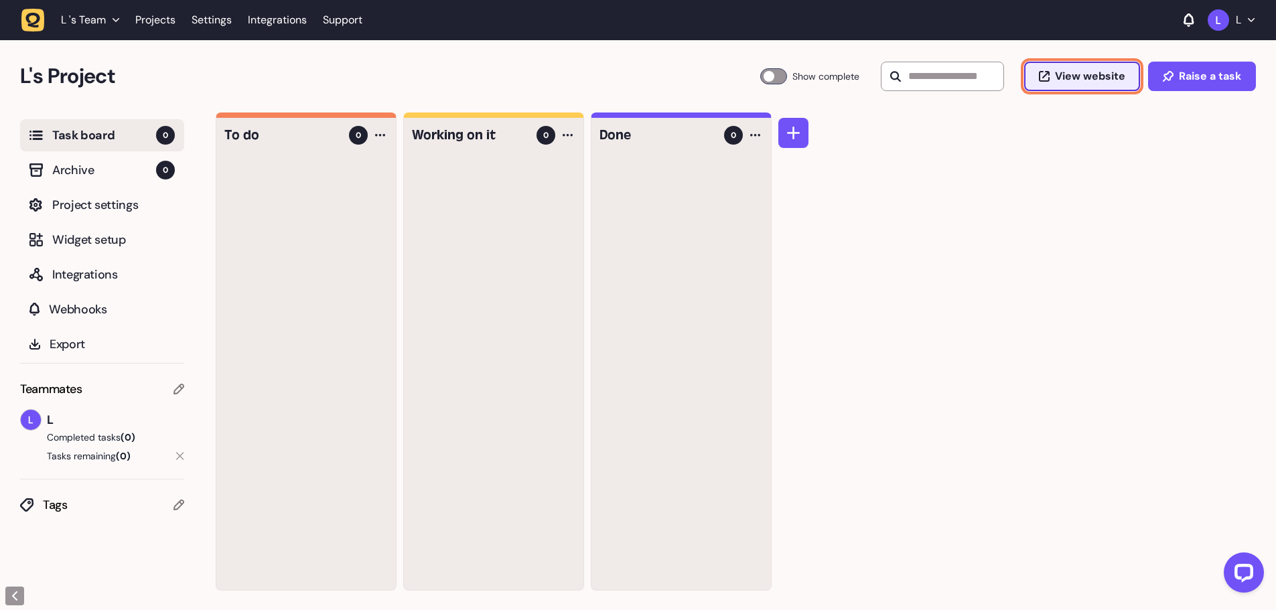
click at [1077, 75] on span "View website" at bounding box center [1090, 76] width 70 height 11
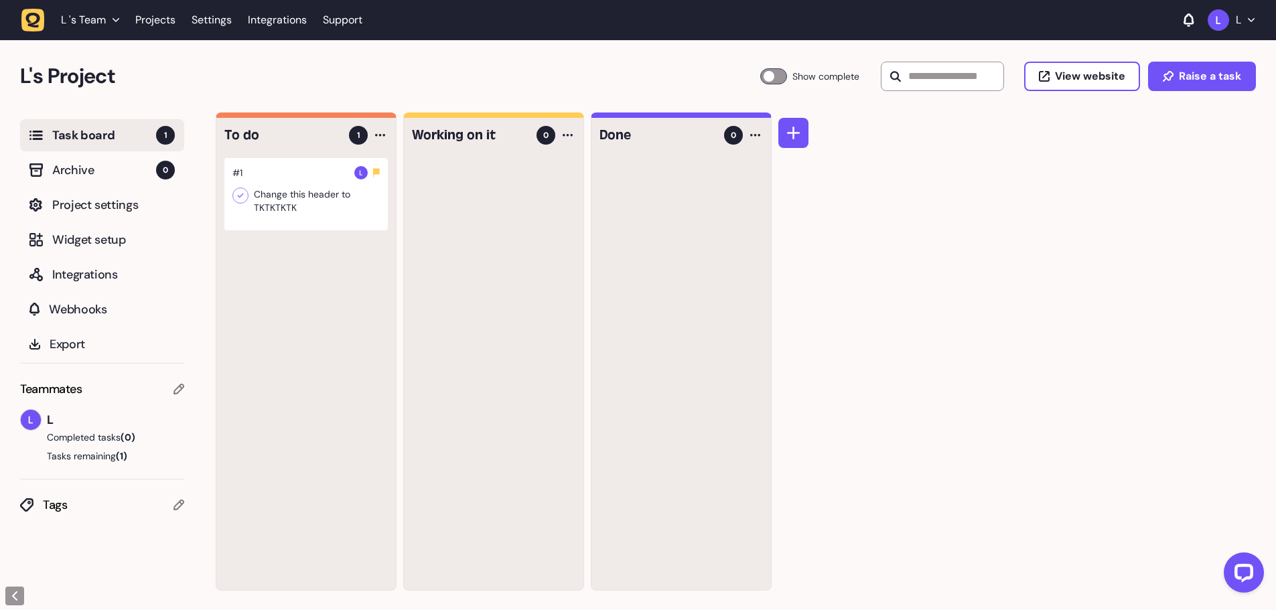
click at [311, 210] on div at bounding box center [305, 194] width 163 height 72
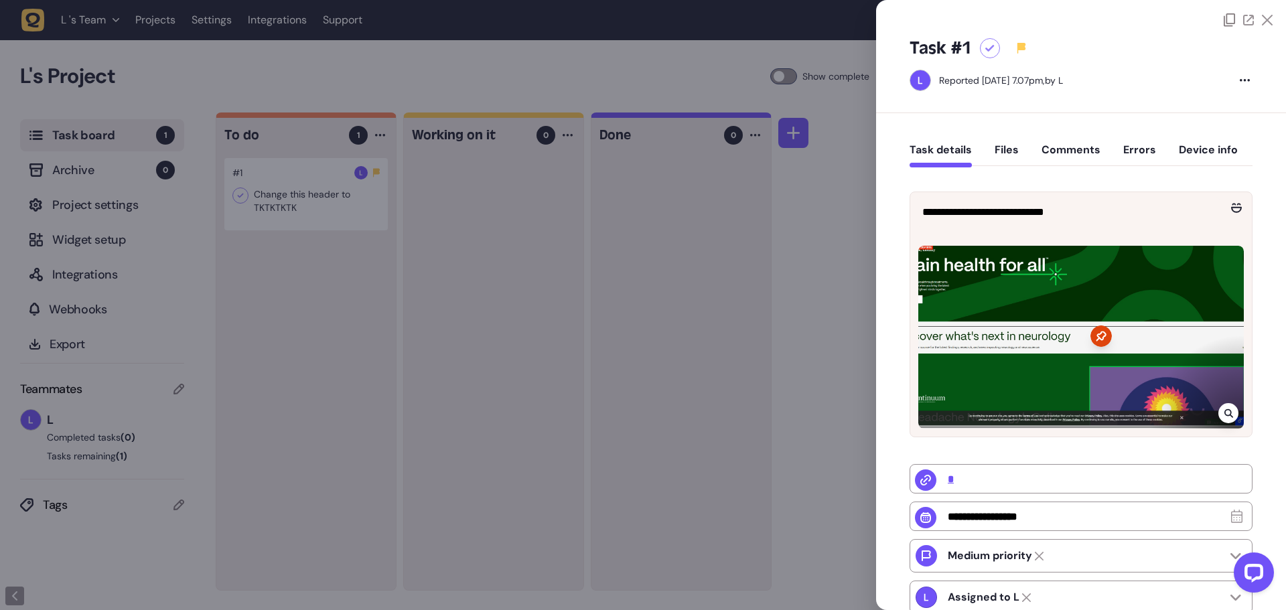
click at [1265, 26] on div at bounding box center [1248, 19] width 49 height 13
click at [1264, 16] on icon at bounding box center [1267, 20] width 11 height 11
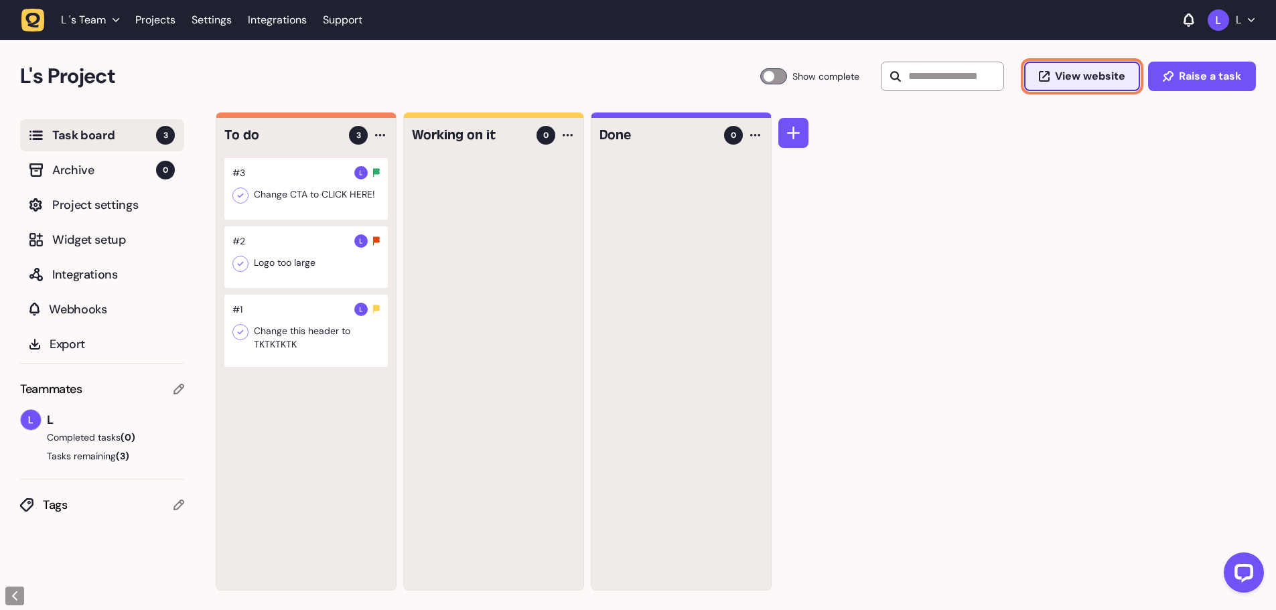
click at [1107, 65] on button "View website" at bounding box center [1083, 76] width 116 height 29
click at [84, 13] on li "L 's Team" at bounding box center [90, 20] width 74 height 24
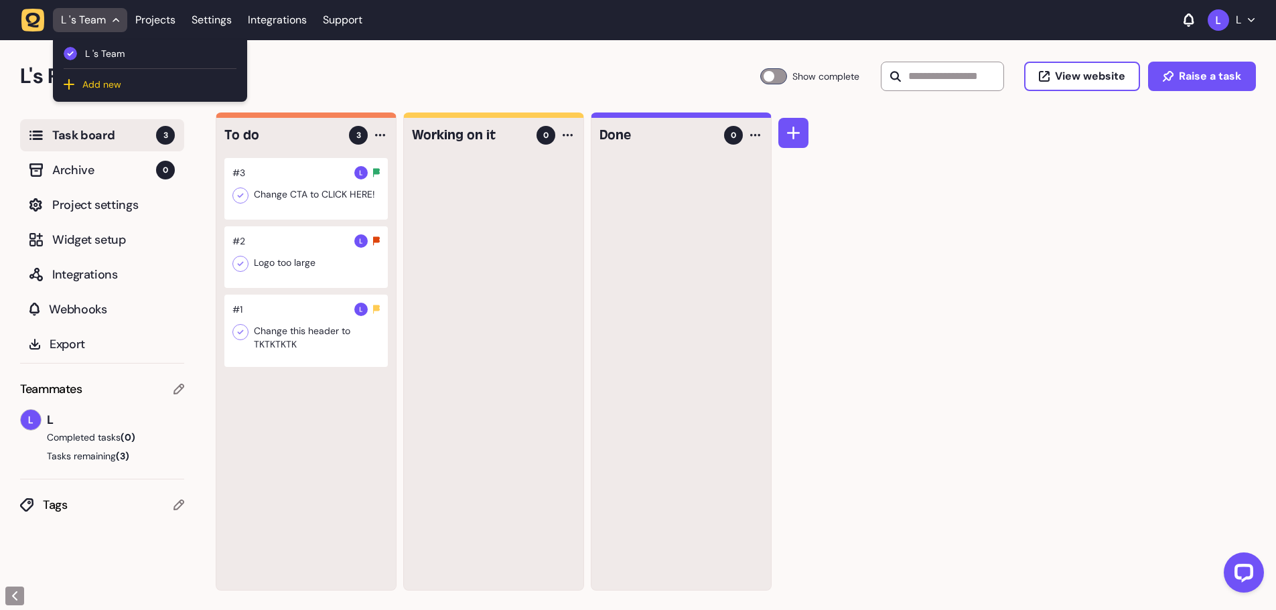
click at [97, 76] on div "Add new" at bounding box center [150, 80] width 173 height 22
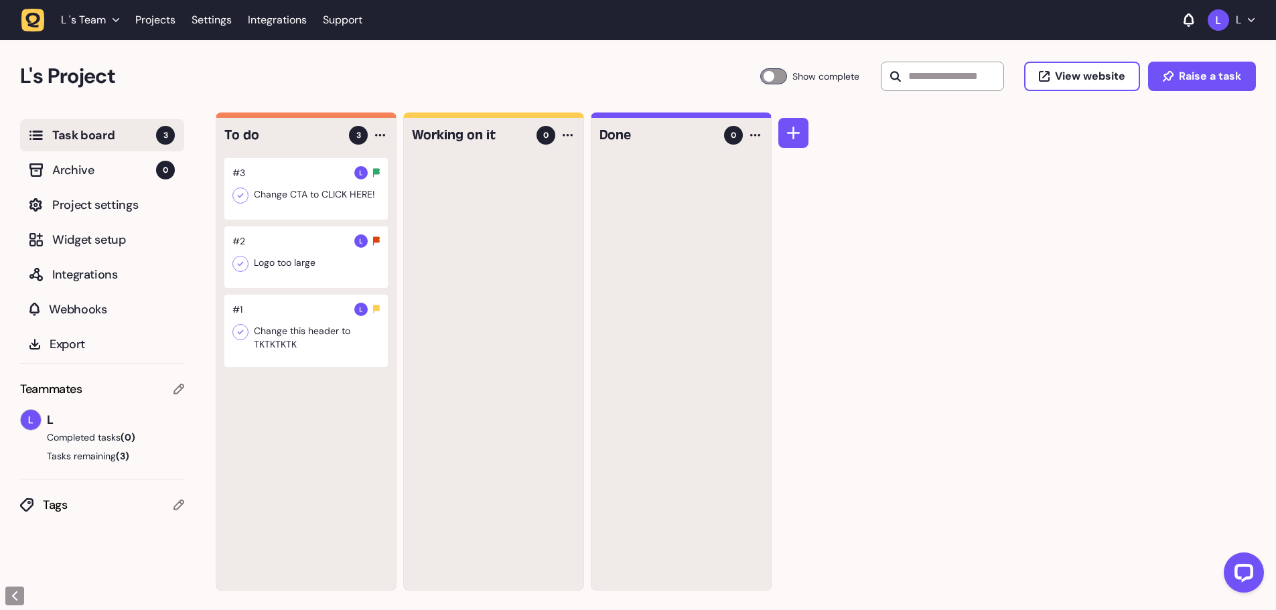
click at [181, 388] on icon at bounding box center [179, 389] width 11 height 11
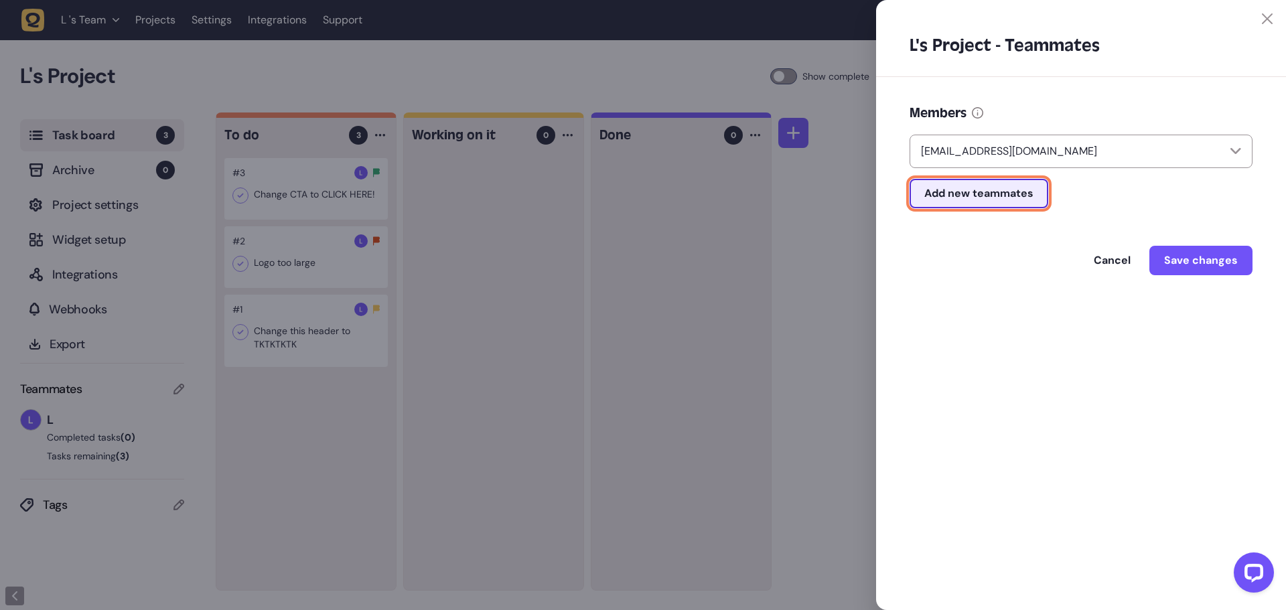
click at [1001, 199] on span "Add new teammates" at bounding box center [979, 193] width 109 height 11
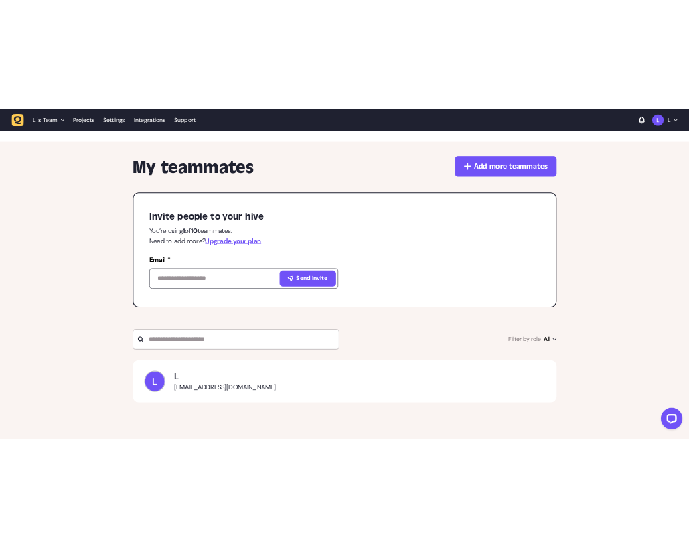
scroll to position [134, 0]
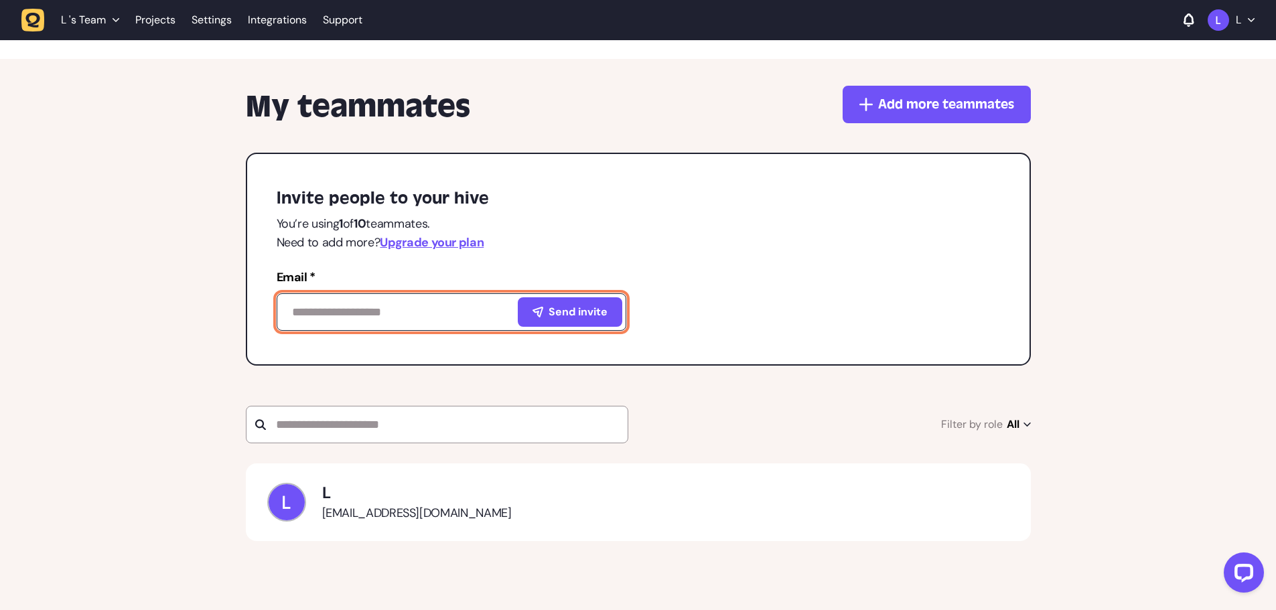
click at [378, 314] on input at bounding box center [452, 312] width 350 height 38
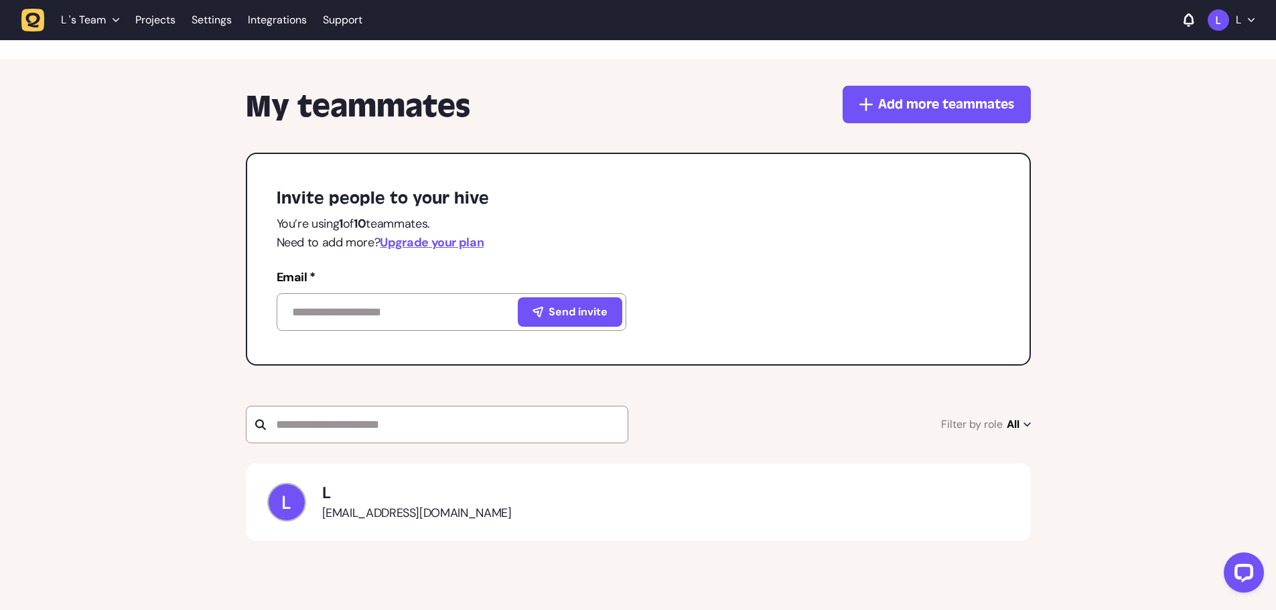
click at [1162, 230] on div "My teammates Add more teammates Invite people to your hive You’re using 1 of 10…" at bounding box center [638, 337] width 1276 height 557
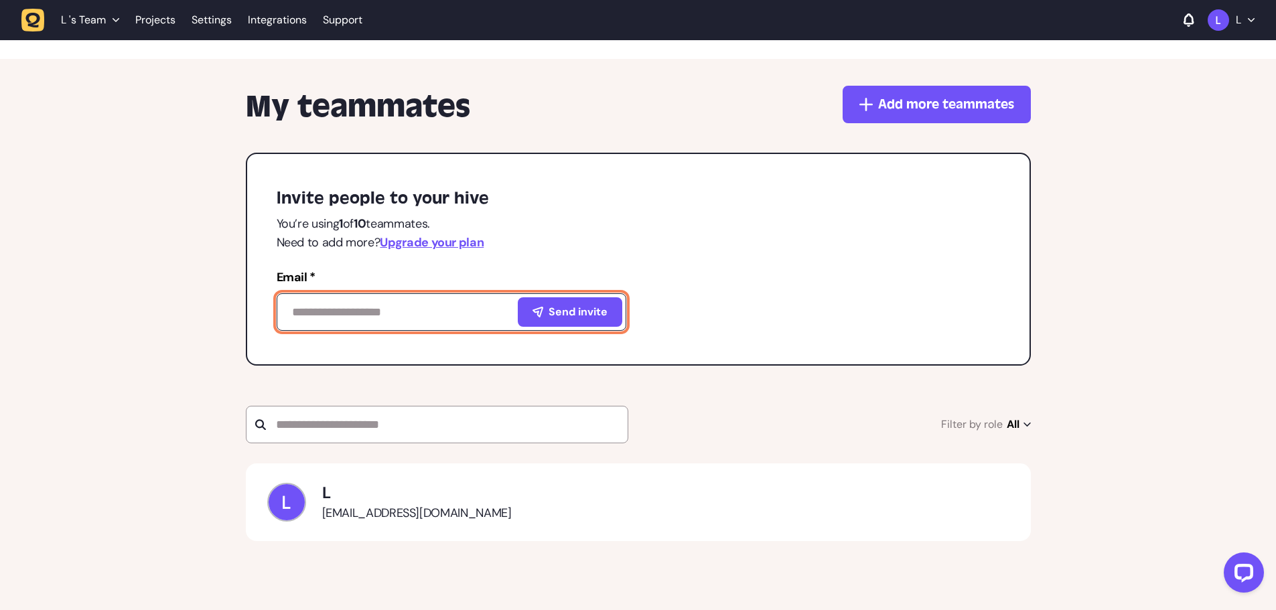
click at [343, 316] on input at bounding box center [452, 312] width 350 height 38
paste input "**********"
click at [570, 329] on input "**********" at bounding box center [452, 312] width 350 height 38
type input "**********"
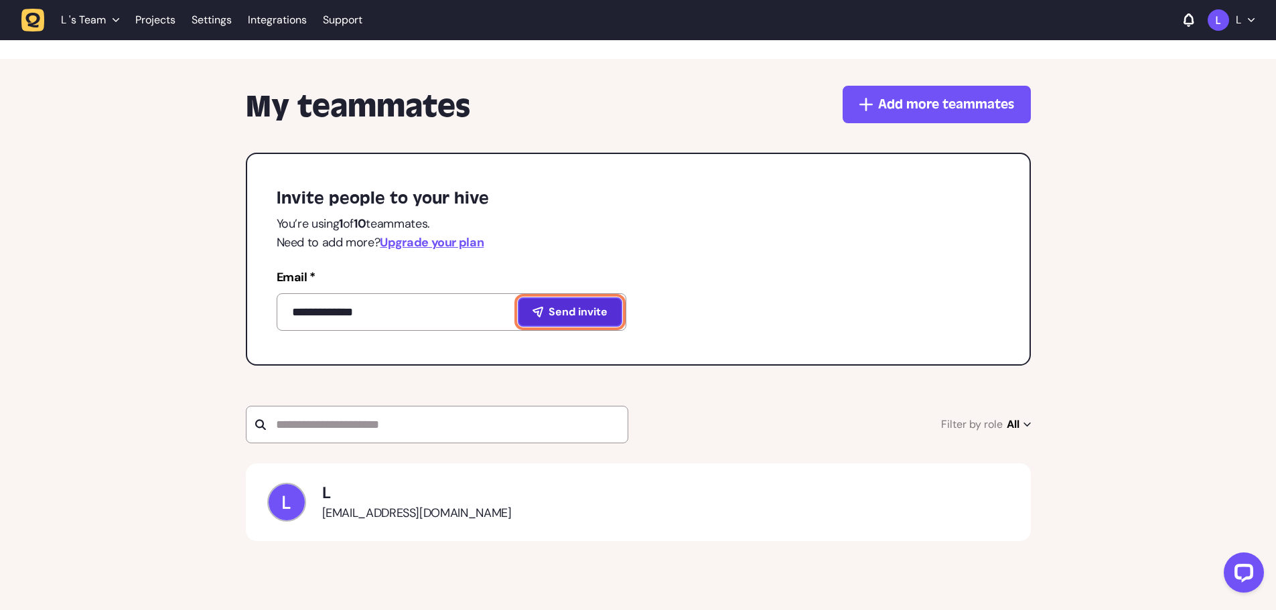
click at [568, 317] on span "Send invite" at bounding box center [578, 312] width 59 height 11
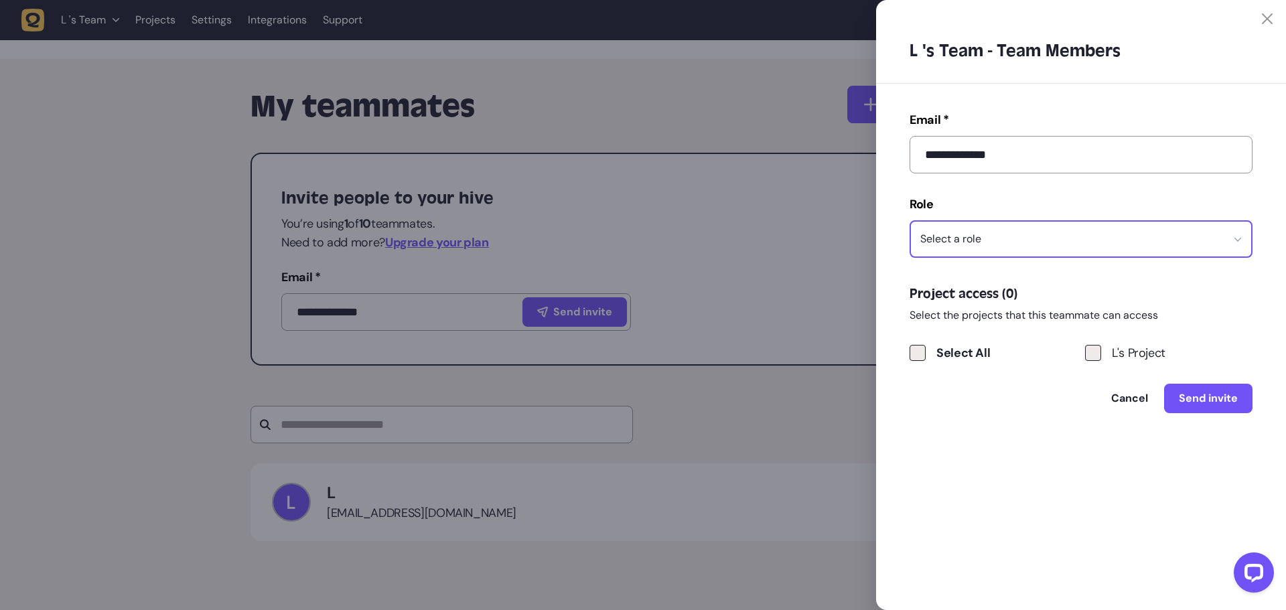
click at [1102, 251] on button "Select a role" at bounding box center [1081, 239] width 343 height 38
click at [1033, 278] on div "Admin" at bounding box center [1081, 277] width 323 height 13
click at [1112, 356] on label "L's Project" at bounding box center [1169, 353] width 168 height 19
click at [1230, 397] on span "Send invite" at bounding box center [1208, 398] width 59 height 11
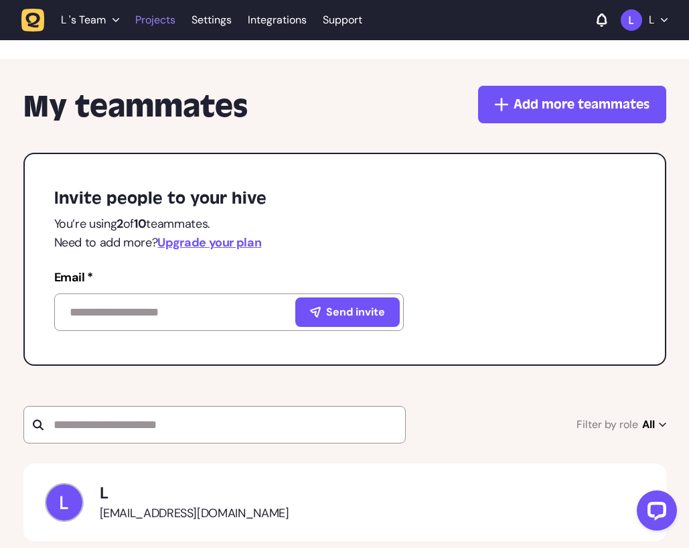
click at [154, 15] on link "Projects" at bounding box center [155, 20] width 40 height 24
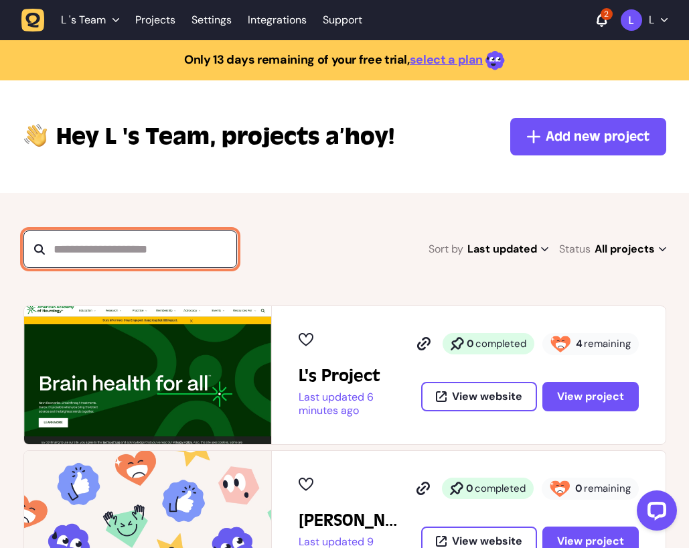
click at [169, 244] on input "text" at bounding box center [130, 249] width 214 height 38
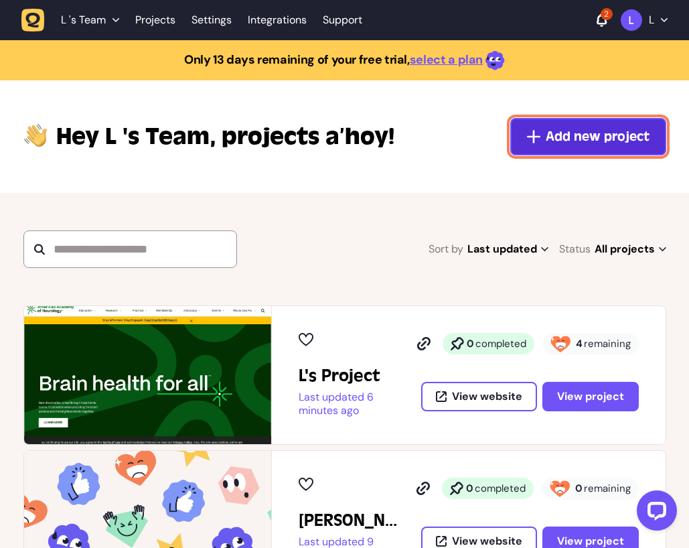
click at [564, 148] on button "Add new project" at bounding box center [589, 137] width 156 height 38
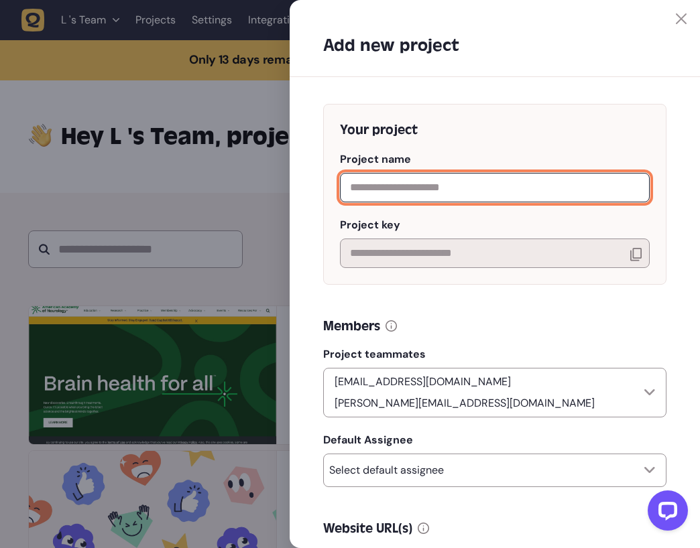
click at [402, 176] on input "text" at bounding box center [495, 187] width 310 height 29
type input "**********"
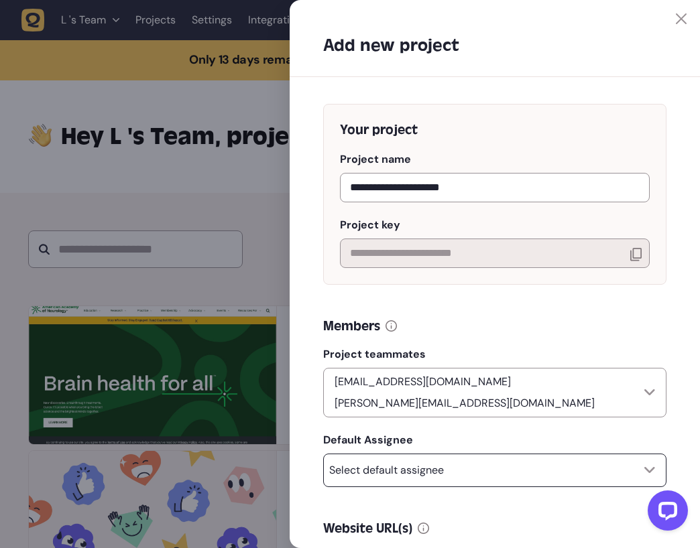
click at [438, 464] on p "Select default assignee" at bounding box center [386, 470] width 115 height 13
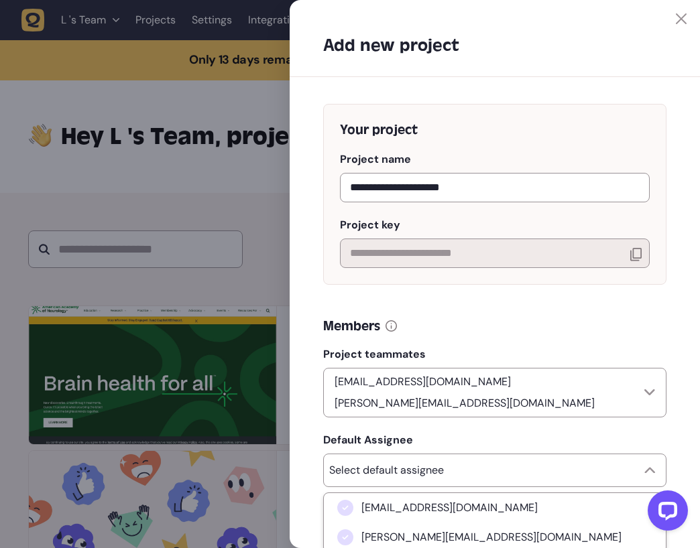
click at [318, 420] on div "**********" at bounding box center [494, 413] width 410 height 672
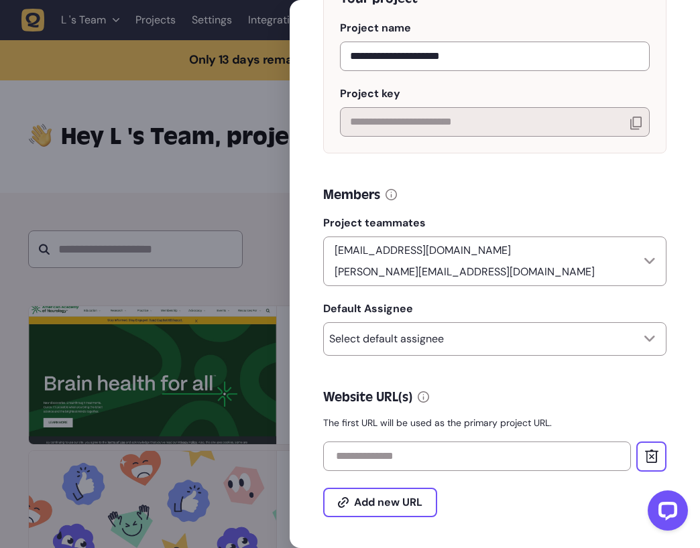
scroll to position [134, 0]
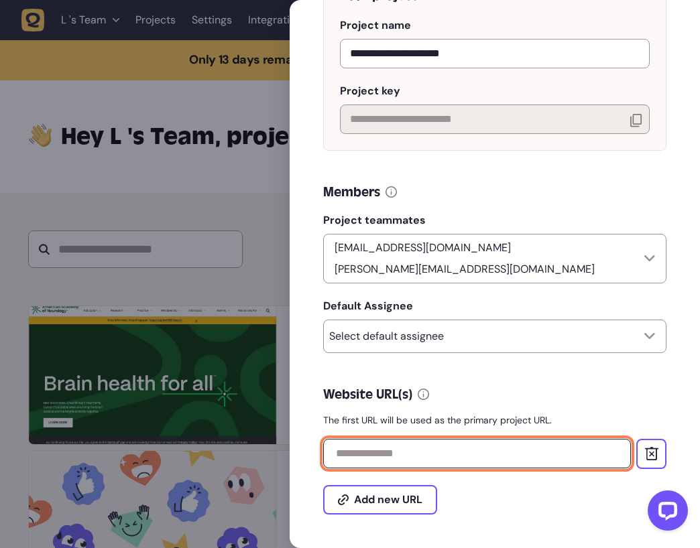
click at [353, 441] on input "text" at bounding box center [477, 453] width 308 height 29
paste input "**********"
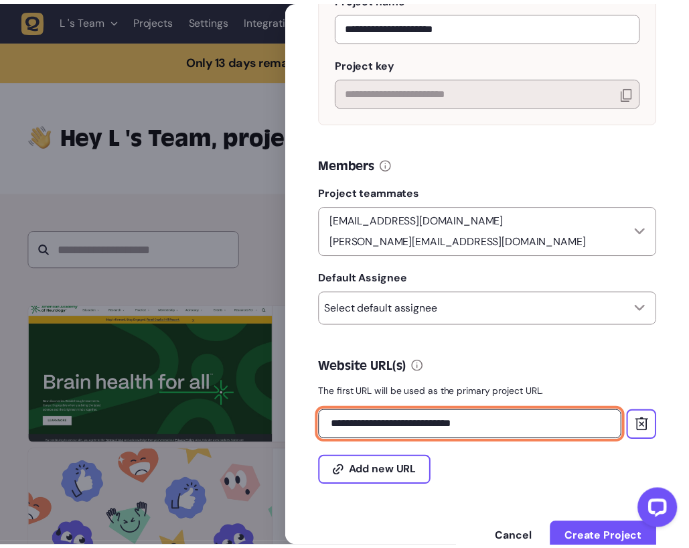
scroll to position [192, 0]
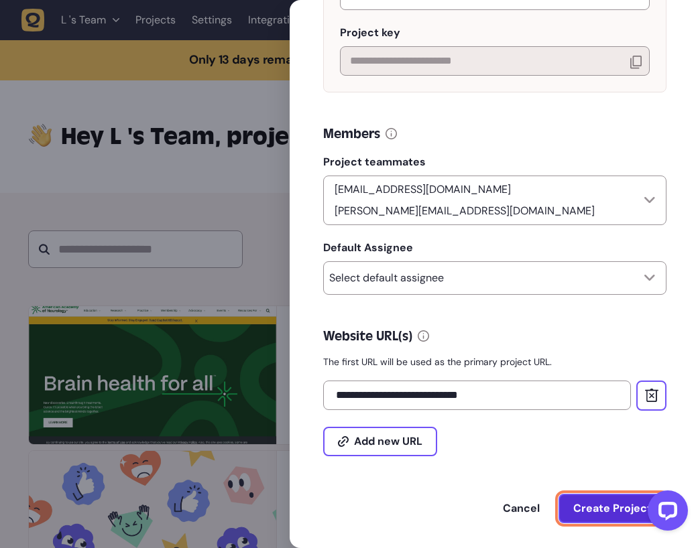
type input "**********"
click at [594, 503] on span "Create Project" at bounding box center [612, 508] width 78 height 11
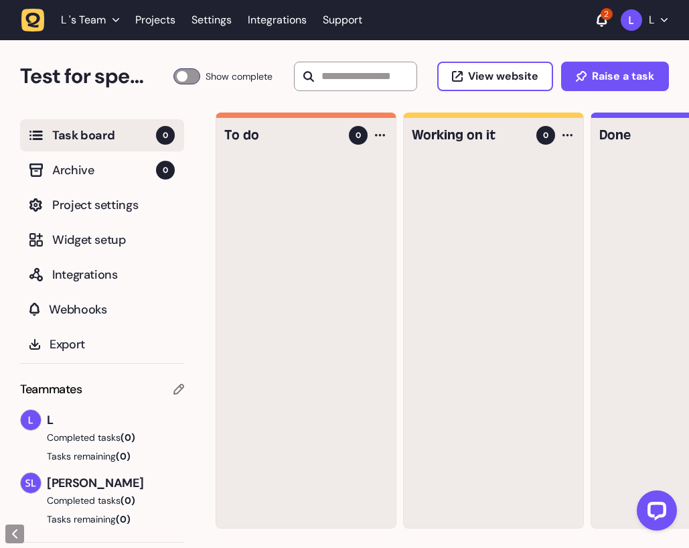
scroll to position [1, 0]
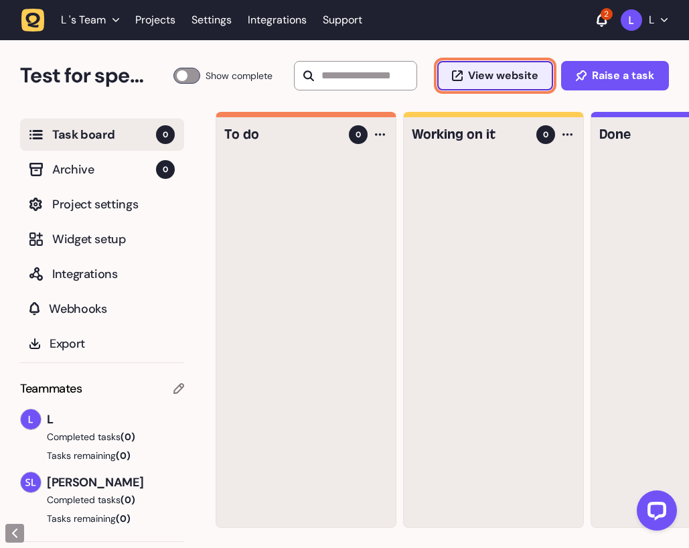
click at [484, 70] on span "View website" at bounding box center [503, 75] width 70 height 11
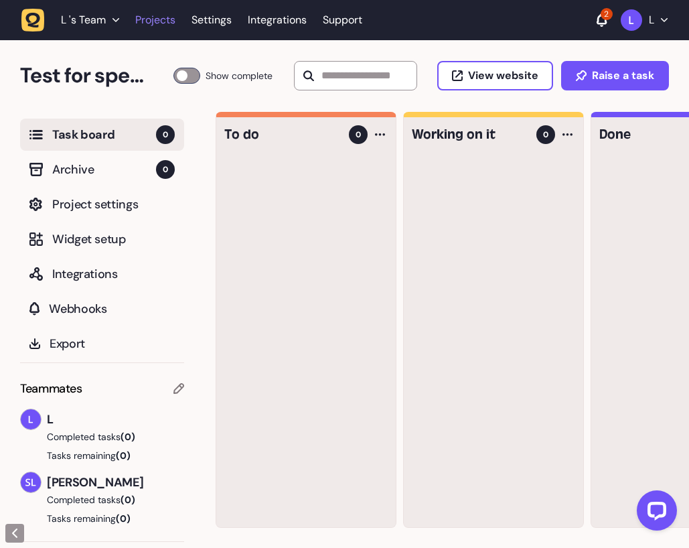
click at [163, 20] on link "Projects" at bounding box center [155, 20] width 40 height 24
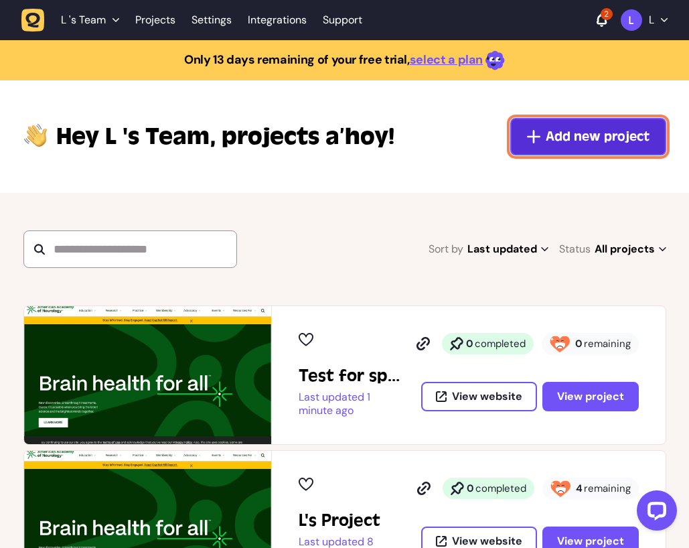
click at [618, 122] on button "Add new project" at bounding box center [589, 137] width 156 height 38
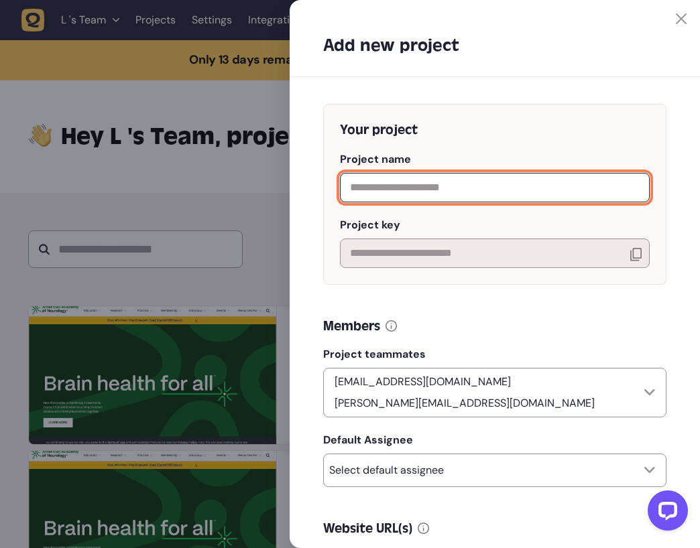
click at [425, 192] on input "text" at bounding box center [495, 187] width 310 height 29
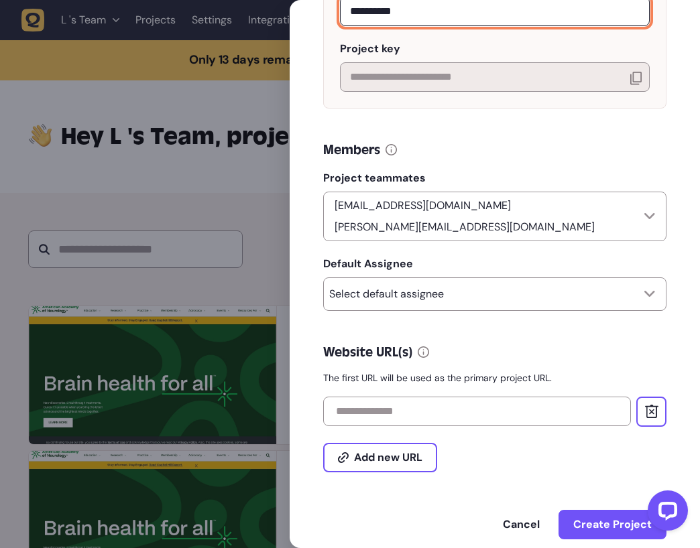
scroll to position [192, 0]
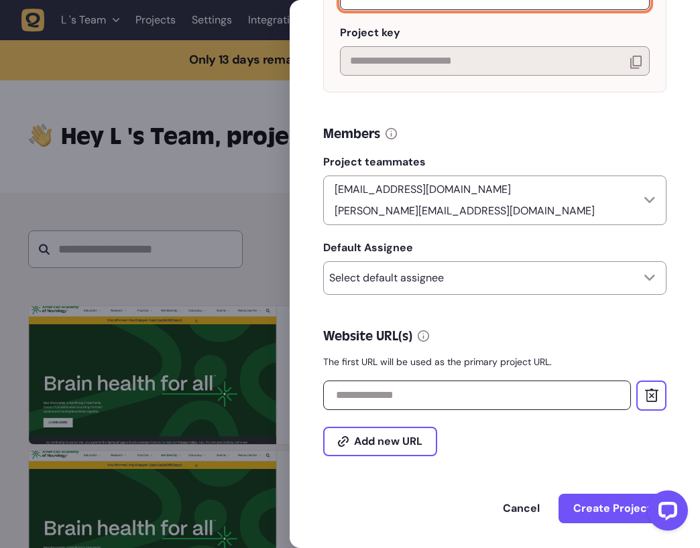
type input "**********"
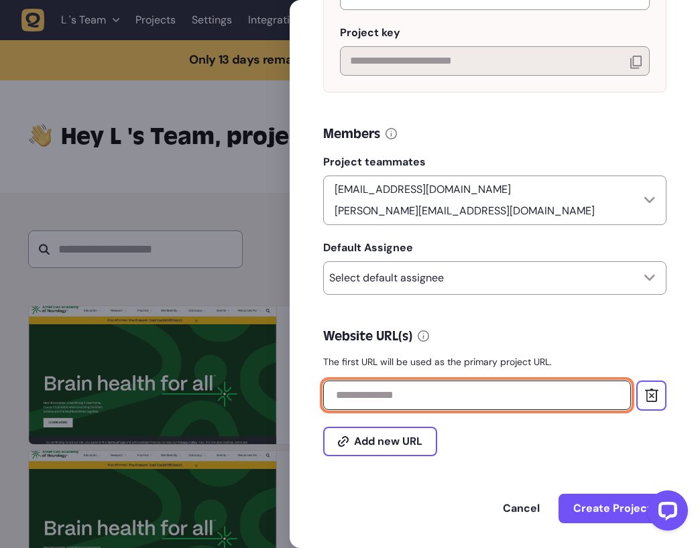
click at [371, 387] on input "text" at bounding box center [477, 395] width 308 height 29
paste input "**********"
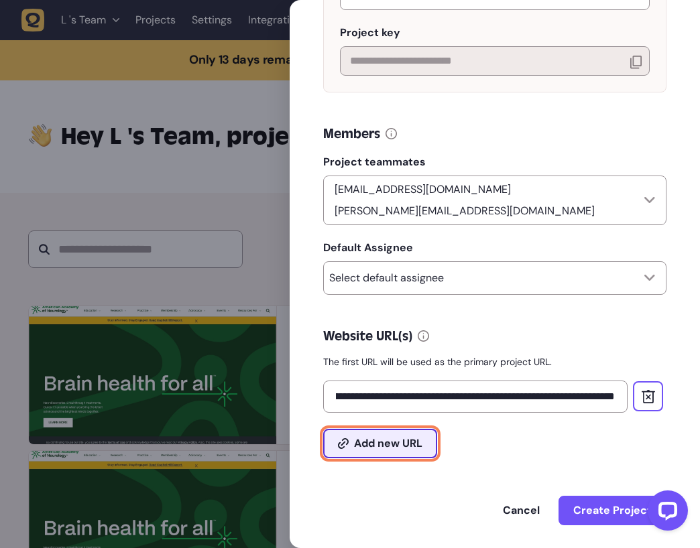
type input "**********"
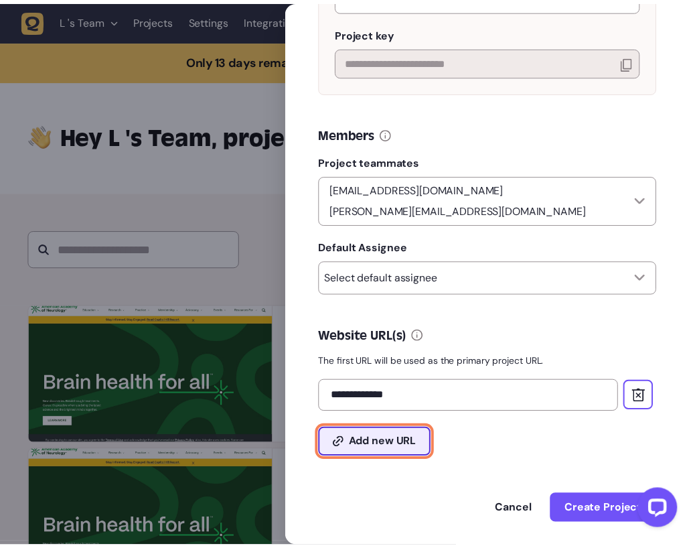
scroll to position [0, 0]
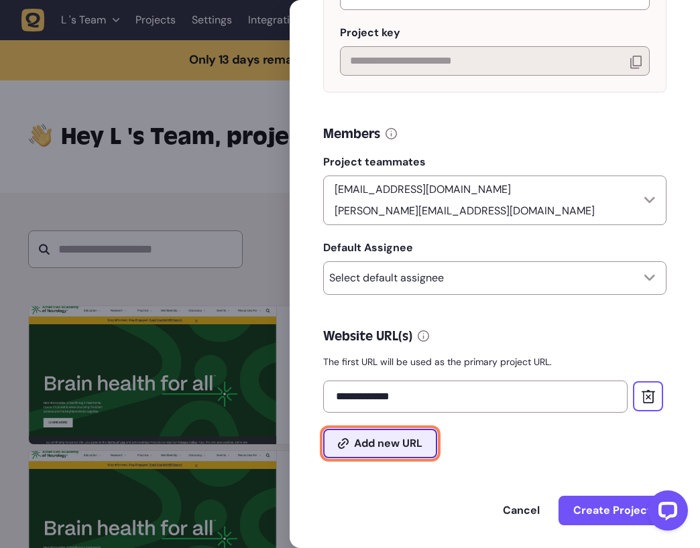
click at [413, 440] on button "Add new URL" at bounding box center [380, 443] width 114 height 29
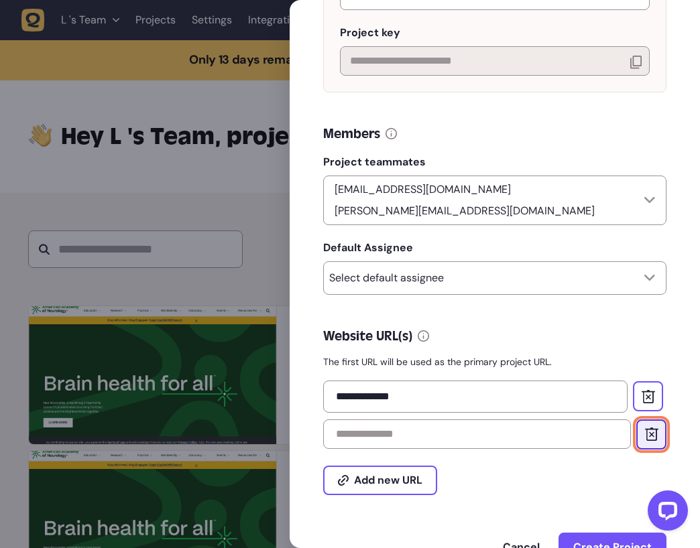
click at [650, 430] on icon at bounding box center [650, 433] width 13 height 13
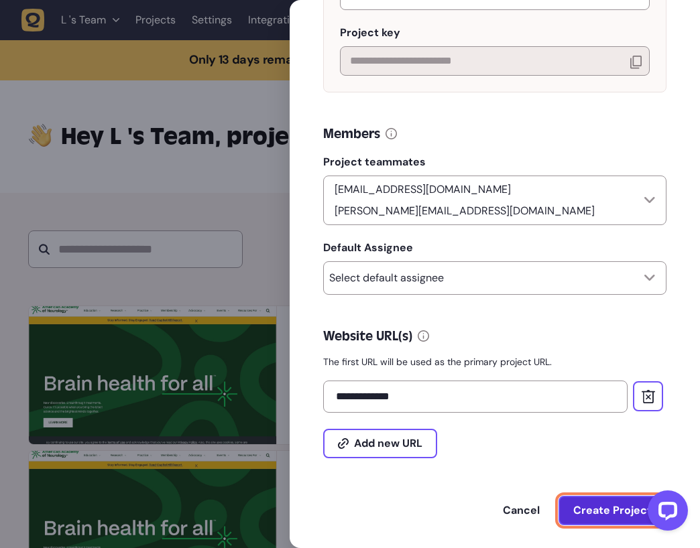
click at [596, 505] on span "Create Project" at bounding box center [612, 510] width 78 height 11
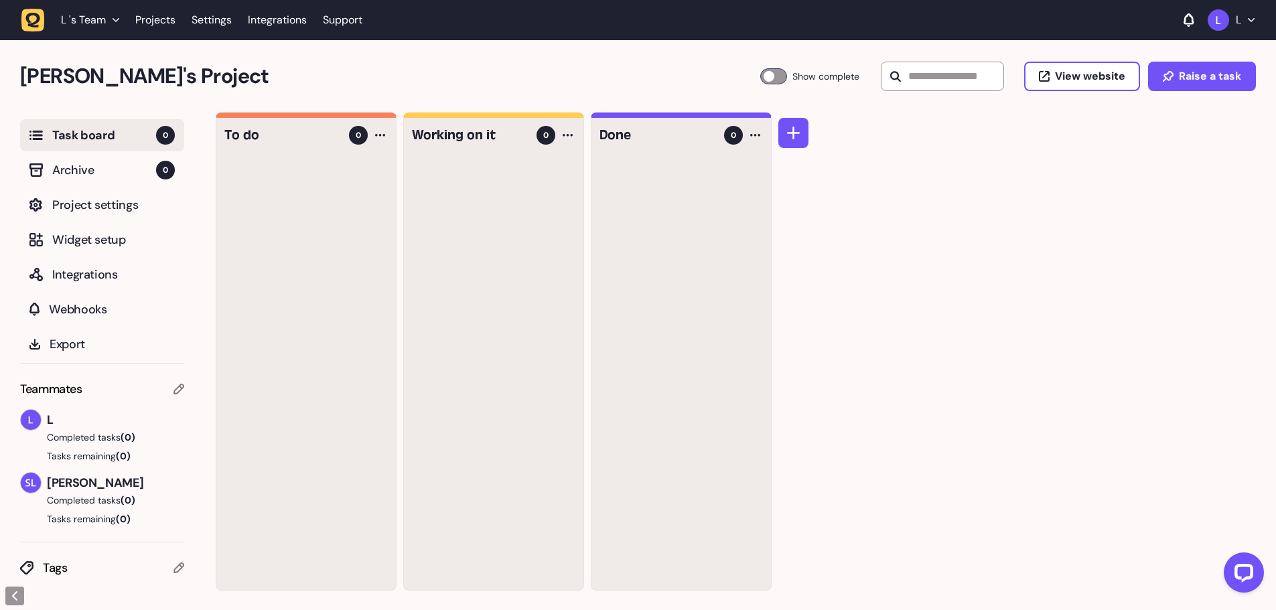
scroll to position [1, 0]
click at [143, 13] on link "Projects" at bounding box center [155, 20] width 40 height 24
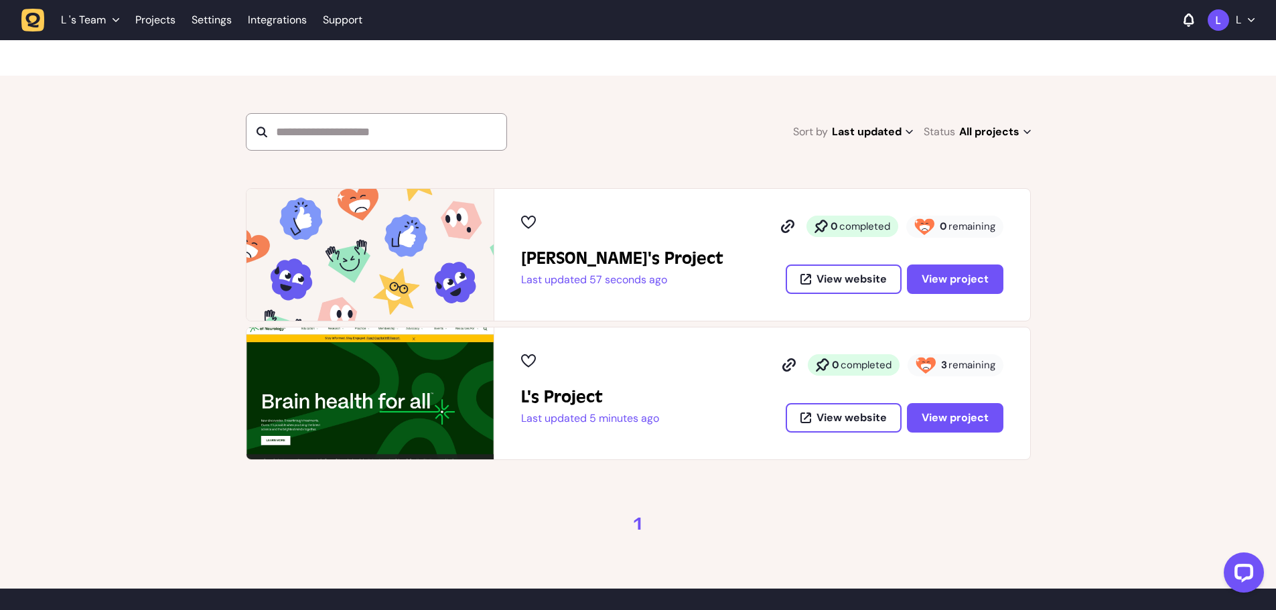
scroll to position [134, 0]
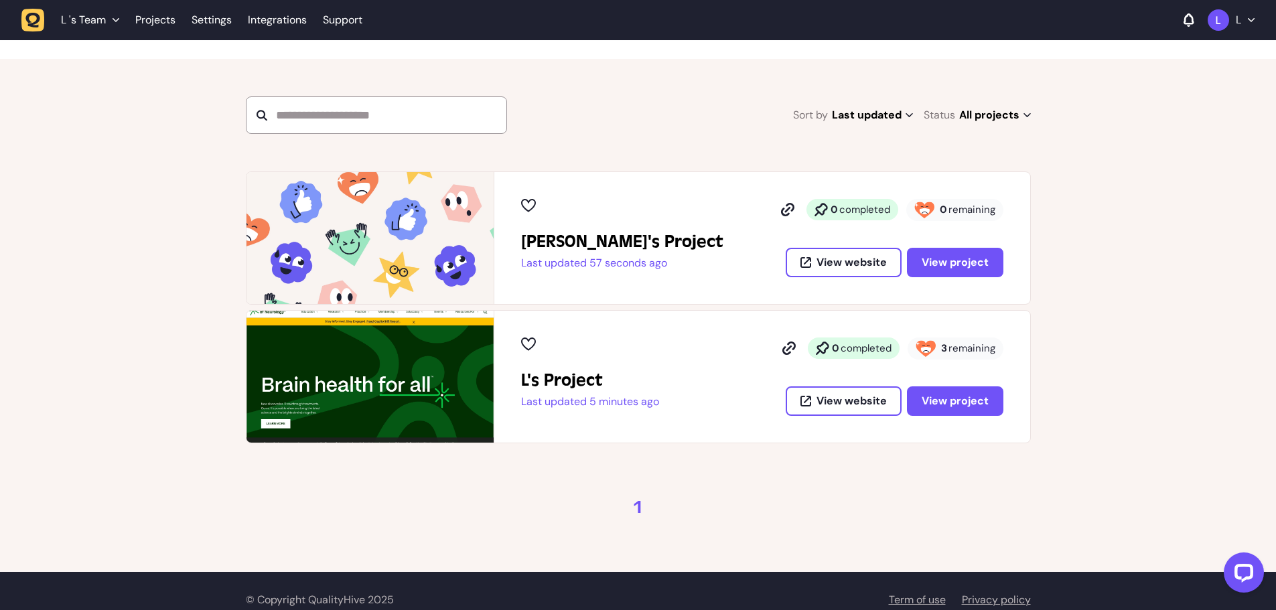
drag, startPoint x: 1242, startPoint y: 233, endPoint x: 1240, endPoint y: 224, distance: 9.6
click at [1241, 233] on div "Stephanie's Project Last updated 57 seconds ago 0 completed 0 remaining View we…" at bounding box center [638, 308] width 1276 height 272
click at [935, 409] on button "View project" at bounding box center [955, 401] width 96 height 29
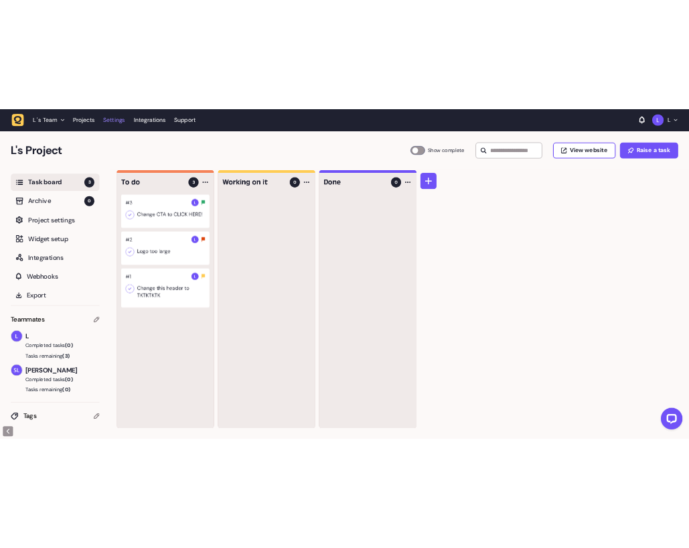
scroll to position [1, 0]
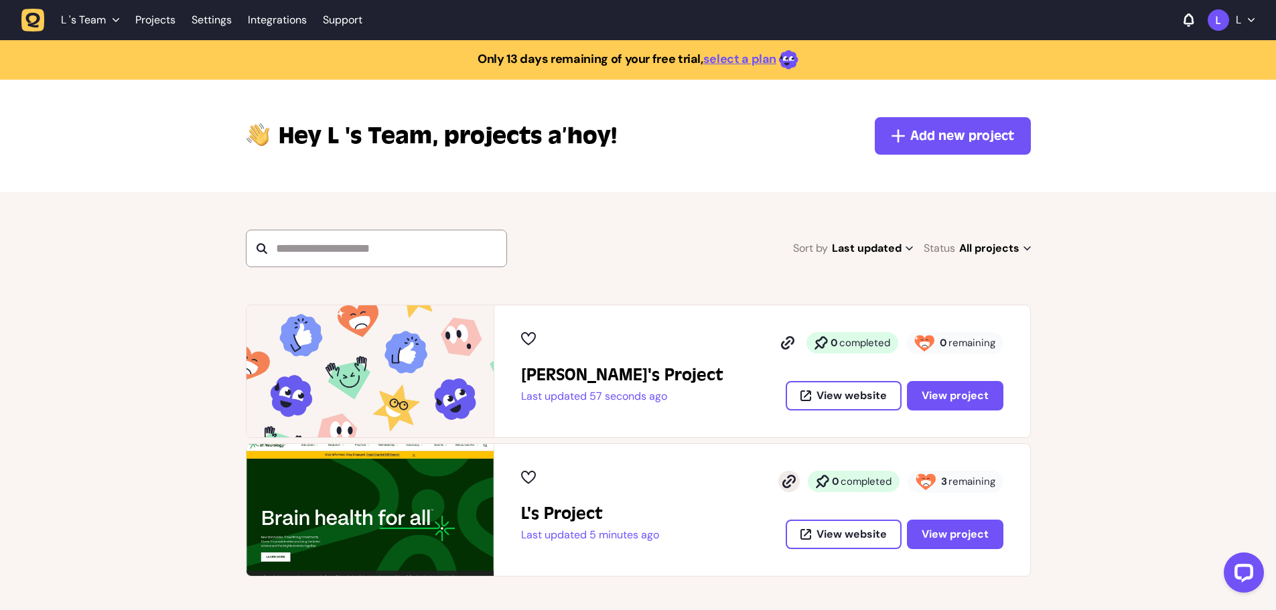
click at [794, 486] on icon at bounding box center [789, 481] width 13 height 13
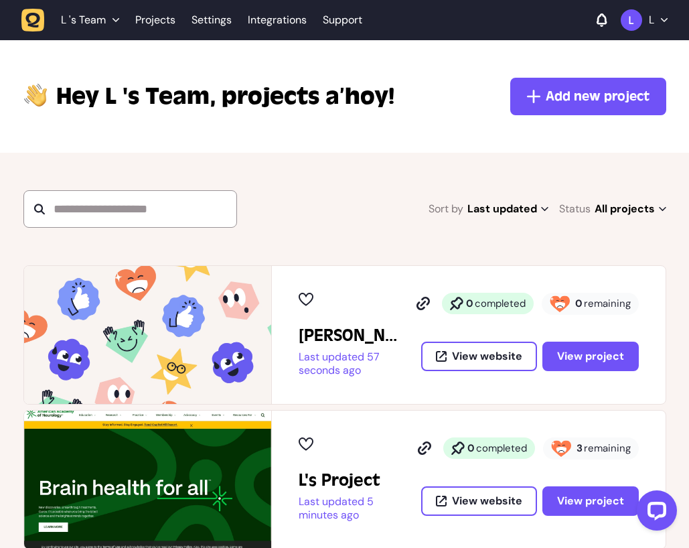
scroll to position [135, 0]
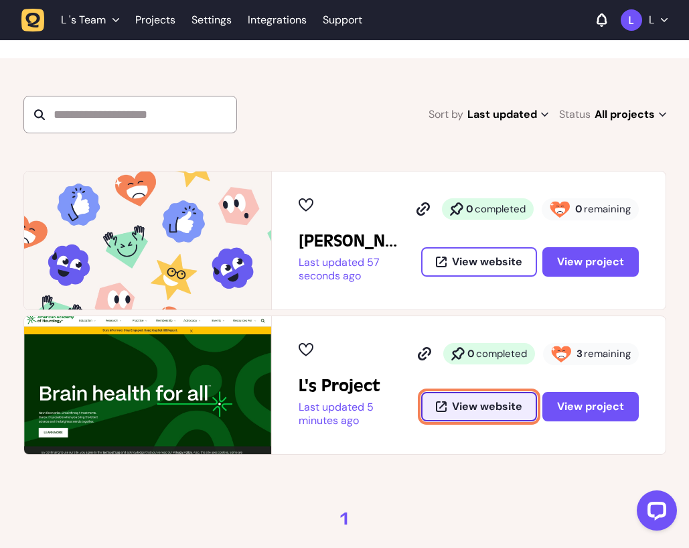
click at [476, 415] on button "View website" at bounding box center [479, 406] width 116 height 29
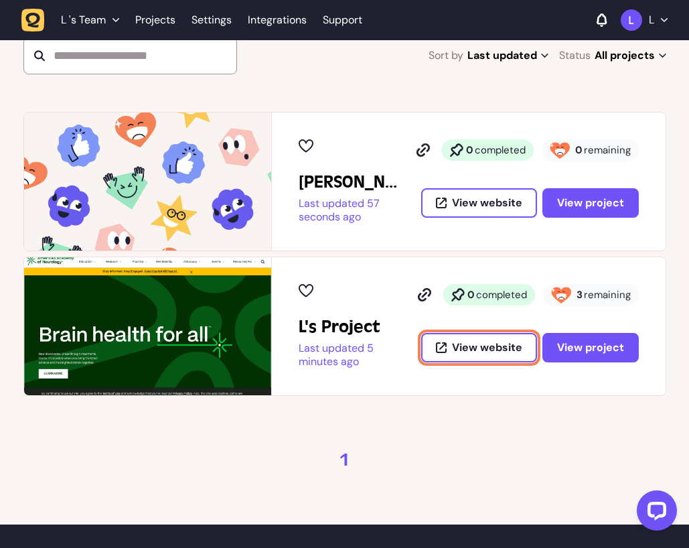
scroll to position [226, 0]
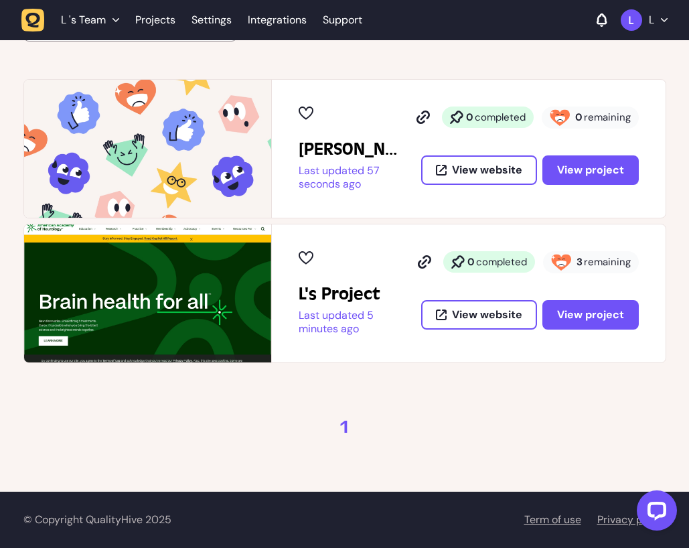
click at [176, 306] on img at bounding box center [147, 293] width 247 height 138
click at [635, 313] on button "View project" at bounding box center [591, 314] width 96 height 29
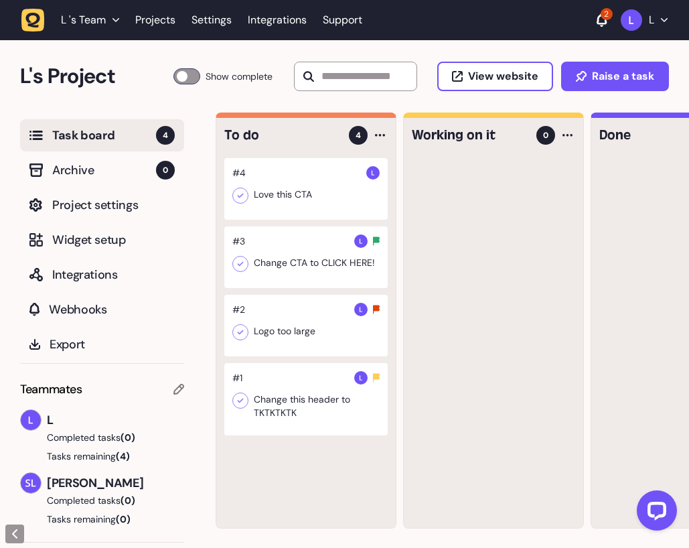
scroll to position [1, 0]
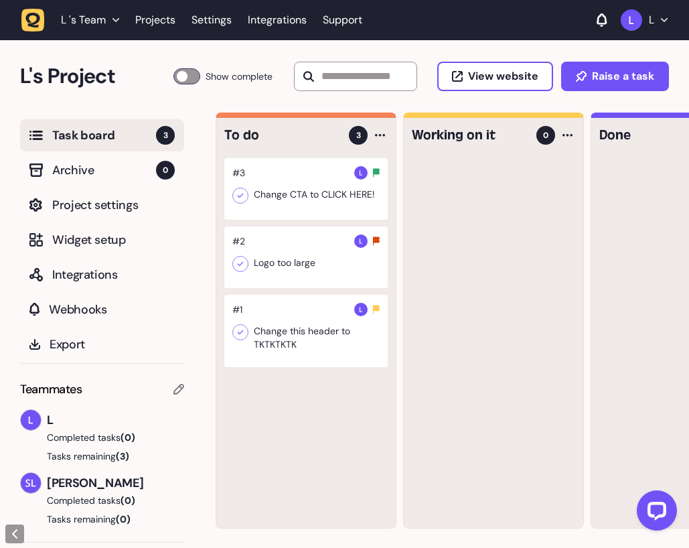
click at [320, 365] on div at bounding box center [305, 331] width 163 height 72
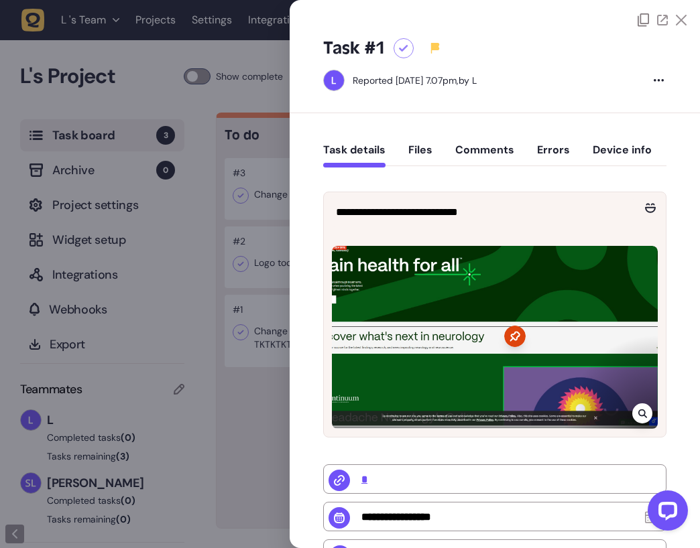
click at [429, 155] on button "Files" at bounding box center [420, 155] width 24 height 24
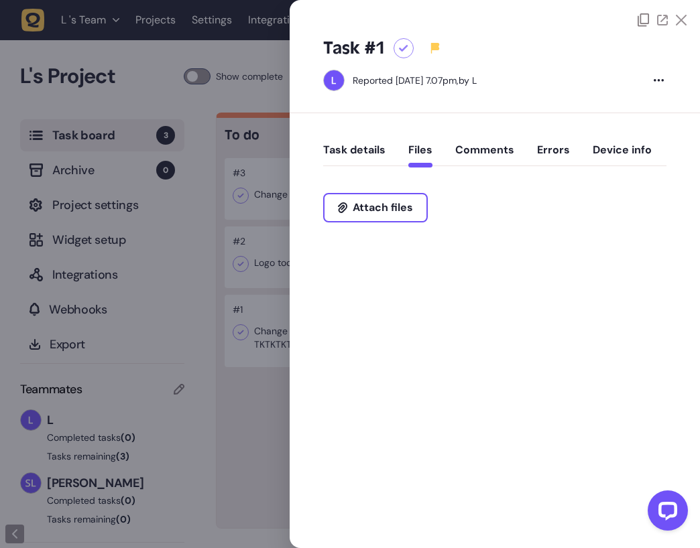
click at [488, 157] on button "Comments" at bounding box center [484, 155] width 59 height 24
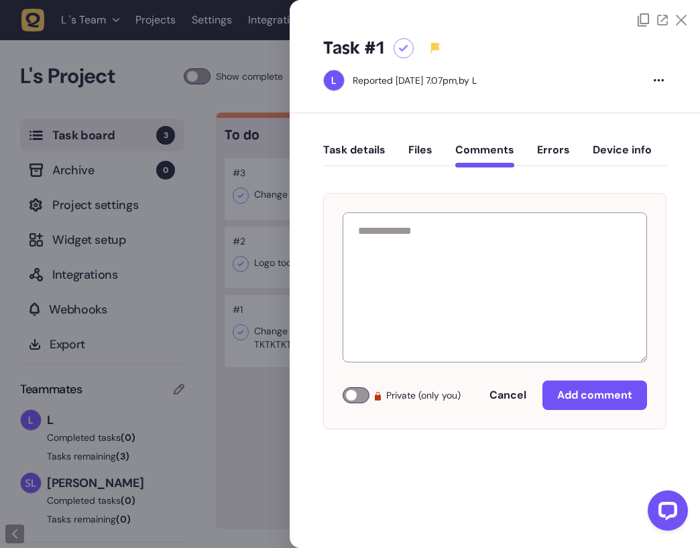
drag, startPoint x: 400, startPoint y: 153, endPoint x: 400, endPoint y: 161, distance: 8.7
click at [401, 152] on div "Task details Files Comments Errors Device info" at bounding box center [494, 153] width 343 height 40
click at [420, 145] on button "Files" at bounding box center [420, 155] width 24 height 24
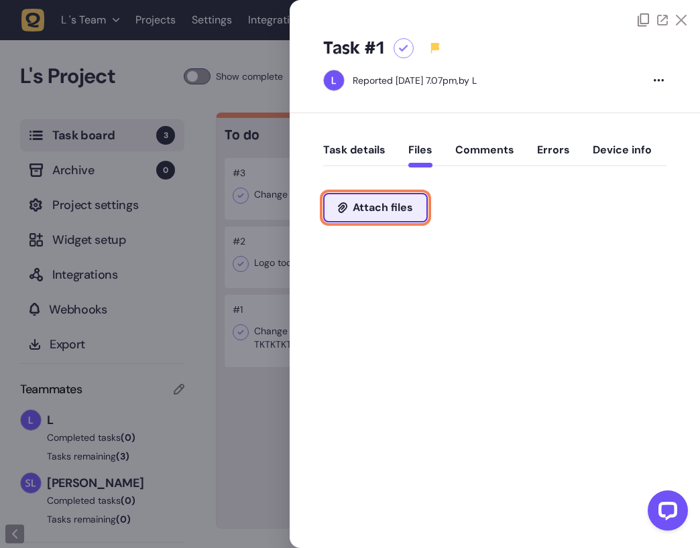
click at [388, 218] on button "Attach files" at bounding box center [375, 207] width 105 height 29
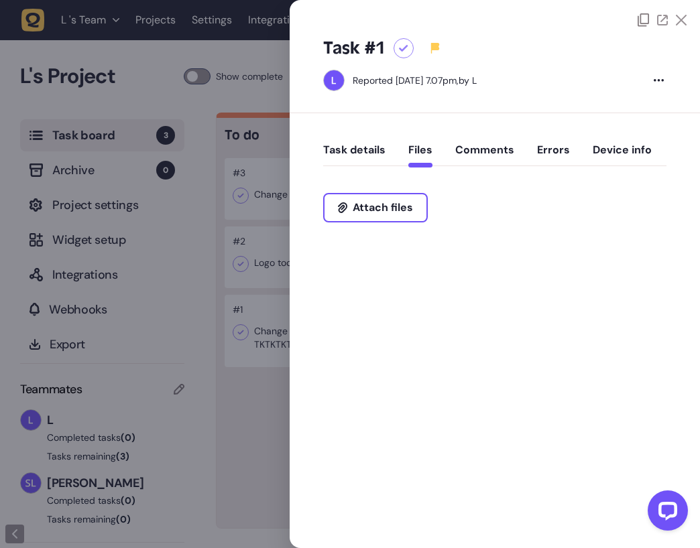
click at [676, 17] on icon at bounding box center [680, 20] width 11 height 11
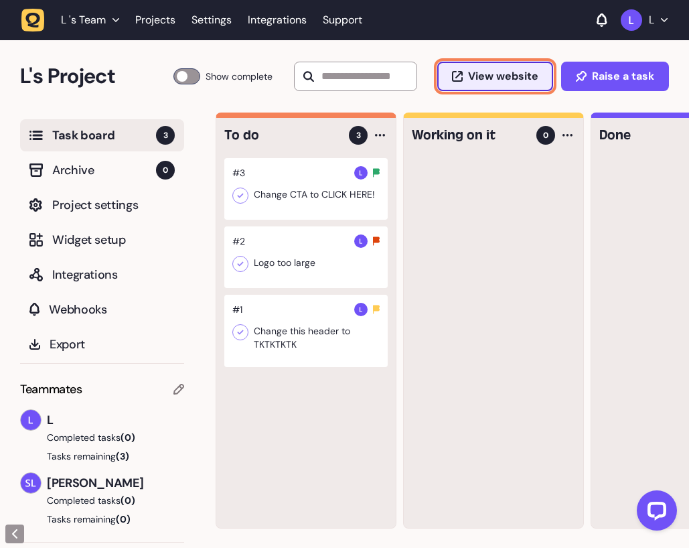
click at [477, 74] on span "View website" at bounding box center [503, 76] width 70 height 11
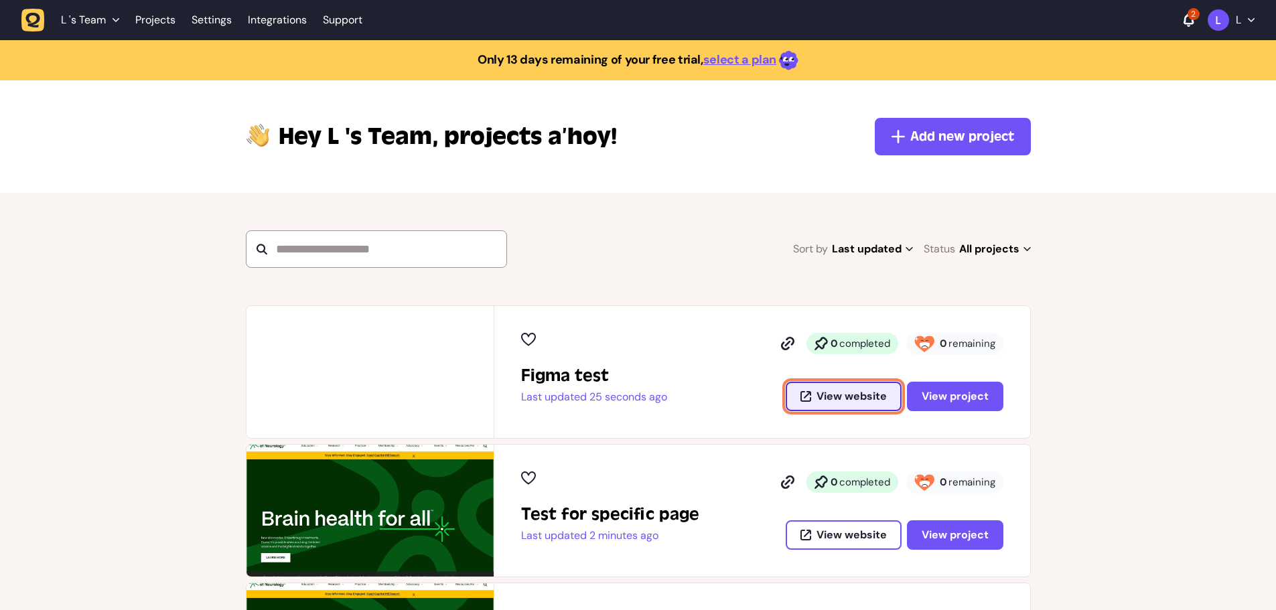
click at [860, 393] on span "View website" at bounding box center [852, 396] width 70 height 11
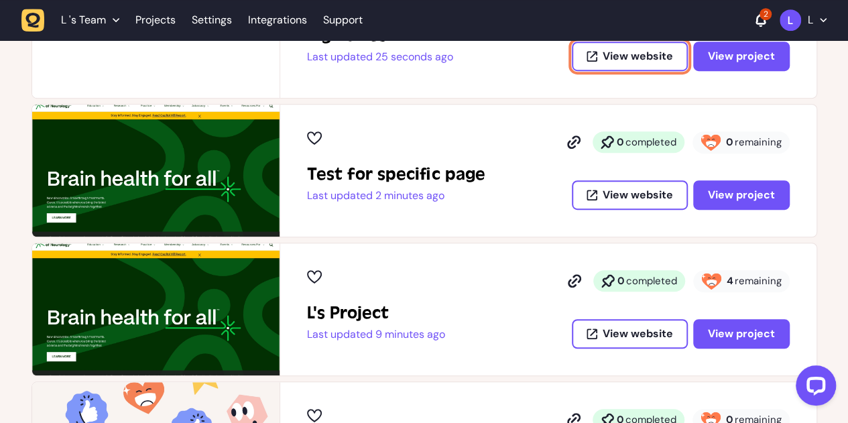
scroll to position [345, 0]
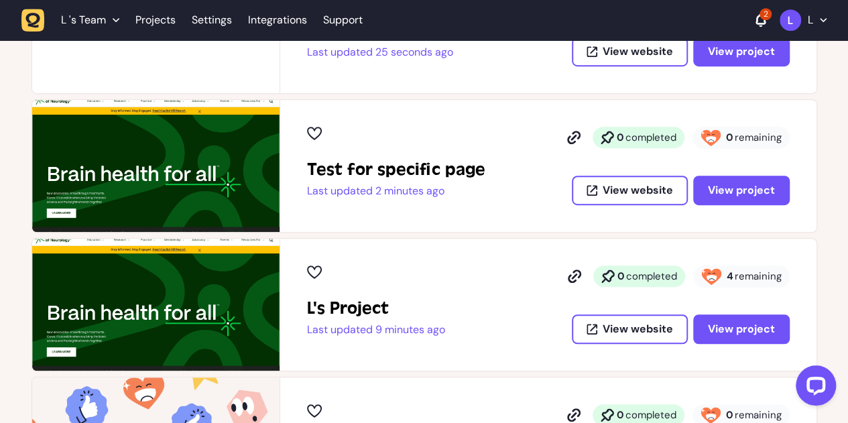
click at [832, 152] on div "Figma test Last updated 25 seconds ago 0 completed 0 remaining View website Vie…" at bounding box center [424, 234] width 848 height 549
click at [837, 120] on div "Figma test Last updated 25 seconds ago 0 completed 0 remaining View website Vie…" at bounding box center [424, 234] width 848 height 549
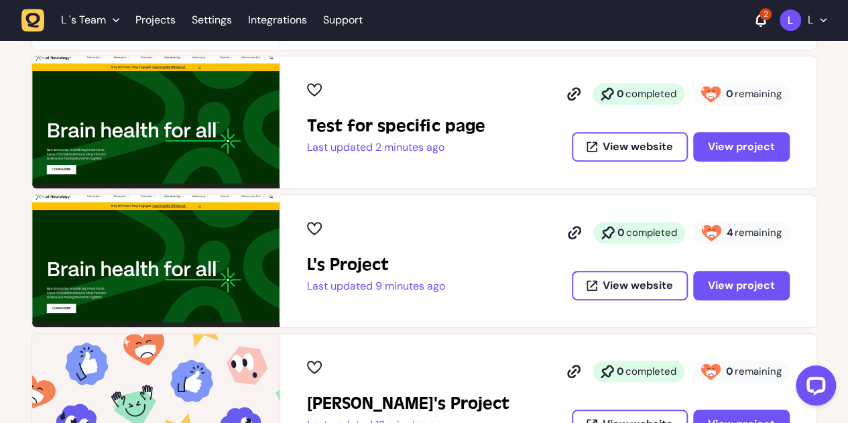
scroll to position [389, 0]
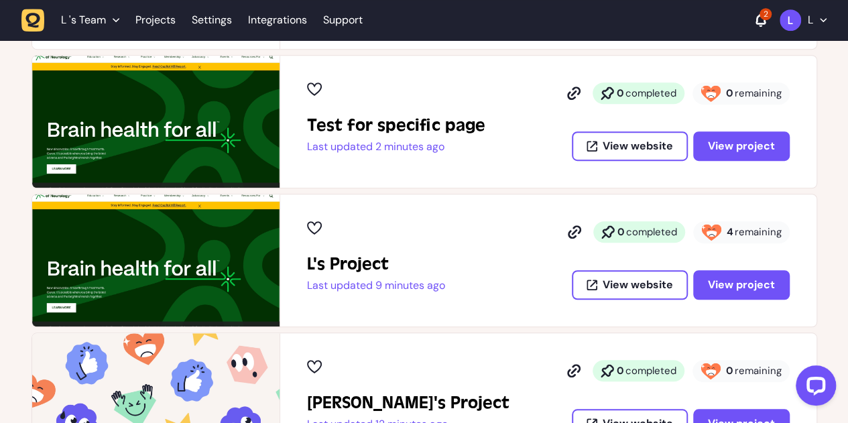
click at [828, 199] on div "Figma test Last updated 25 seconds ago 0 completed 0 remaining View website Vie…" at bounding box center [424, 190] width 848 height 549
